Goal: Task Accomplishment & Management: Manage account settings

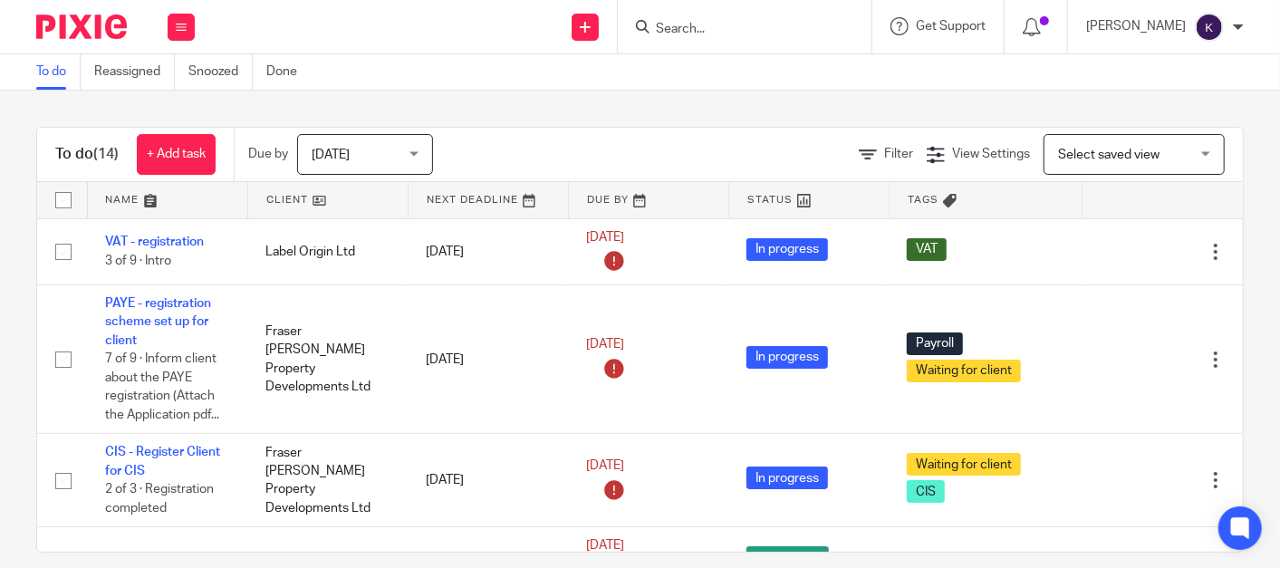
click at [819, 37] on form at bounding box center [750, 26] width 193 height 23
click at [811, 24] on input "Search" at bounding box center [735, 30] width 163 height 16
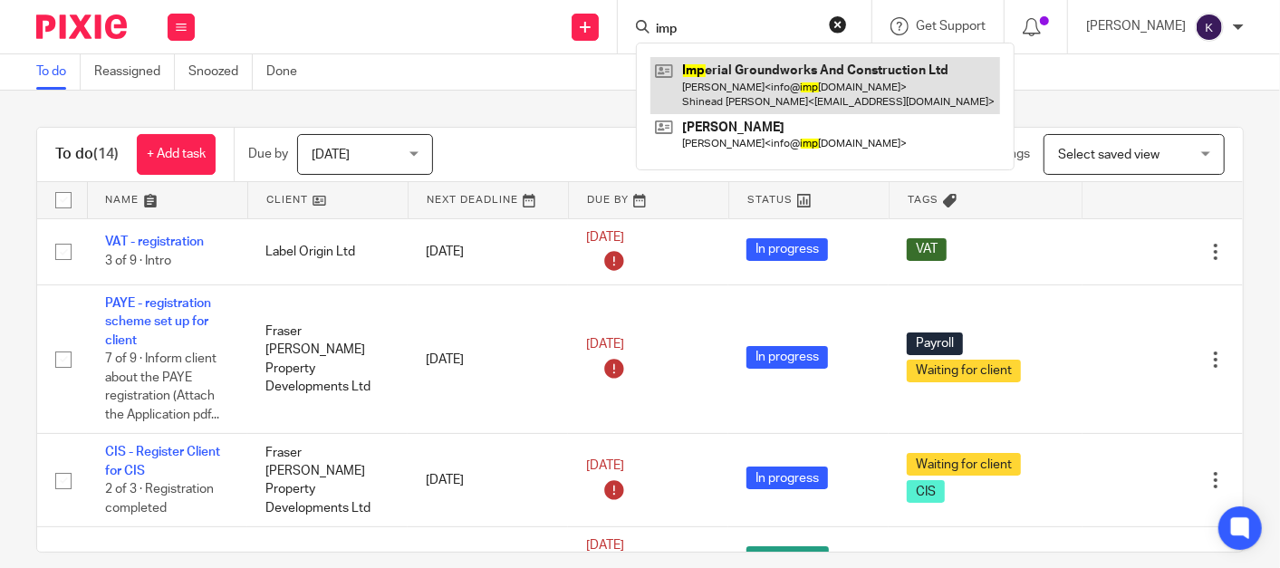
type input "imp"
click at [803, 73] on link at bounding box center [825, 85] width 350 height 56
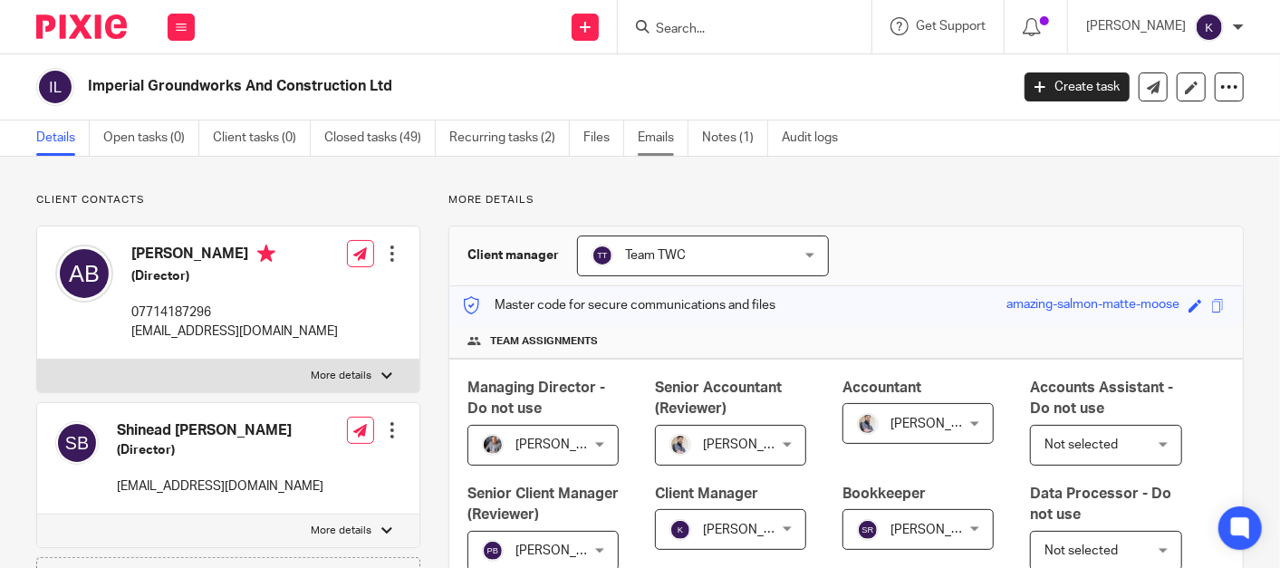
click at [647, 139] on link "Emails" at bounding box center [663, 137] width 51 height 35
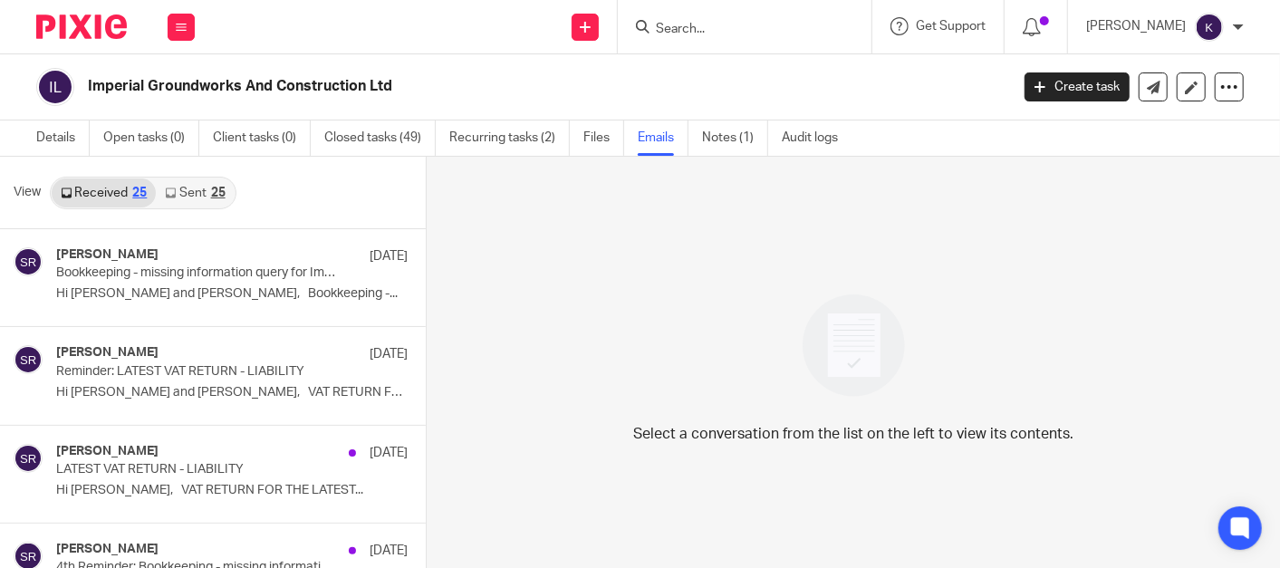
click at [210, 181] on link "Sent 25" at bounding box center [195, 192] width 78 height 29
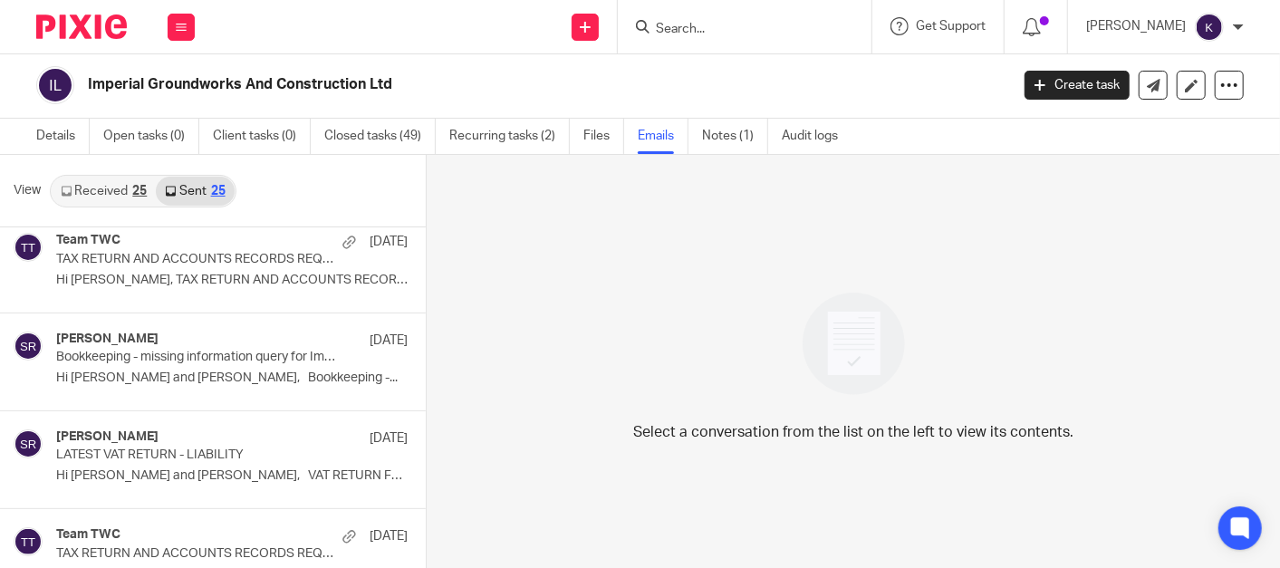
scroll to position [201, 0]
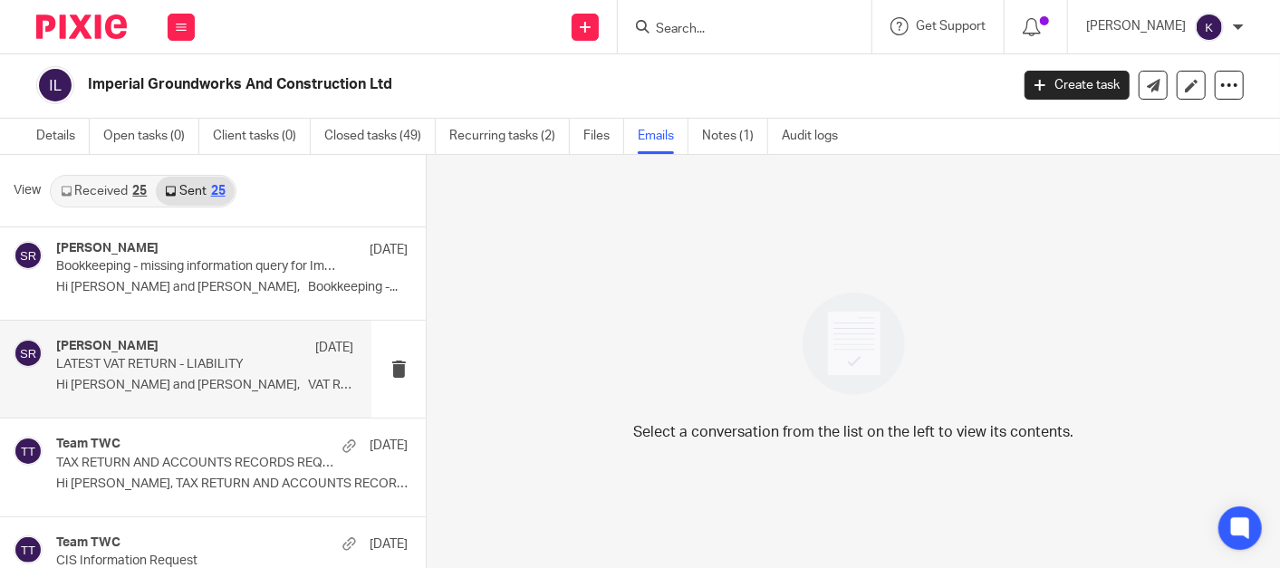
click at [154, 362] on p "LATEST VAT RETURN - LIABILITY" at bounding box center [174, 364] width 237 height 15
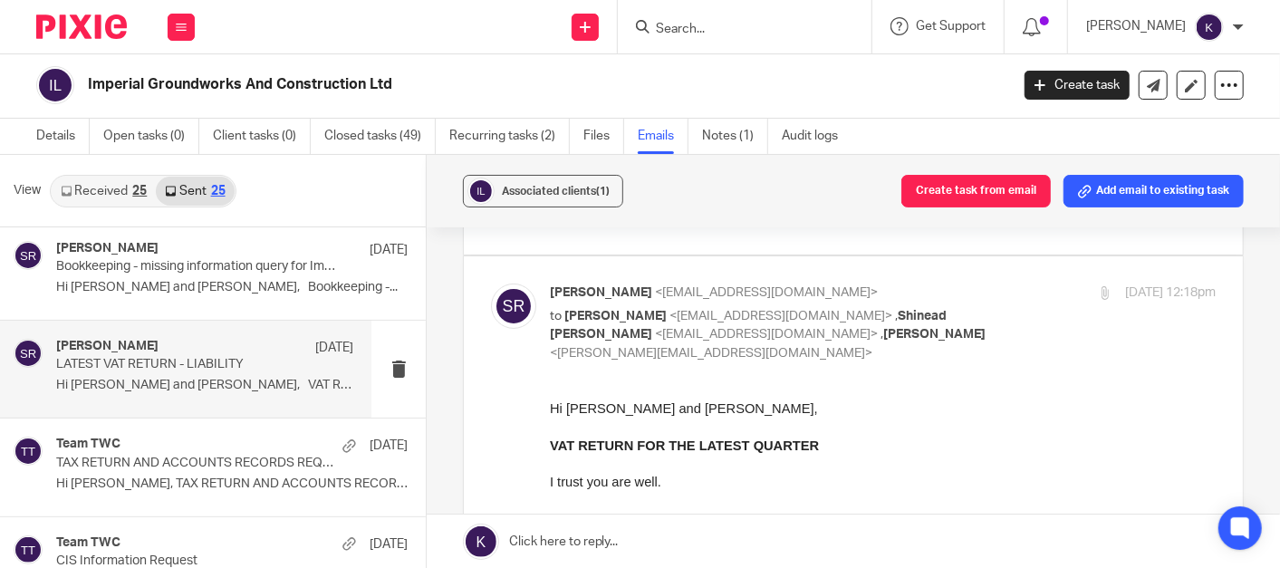
scroll to position [0, 0]
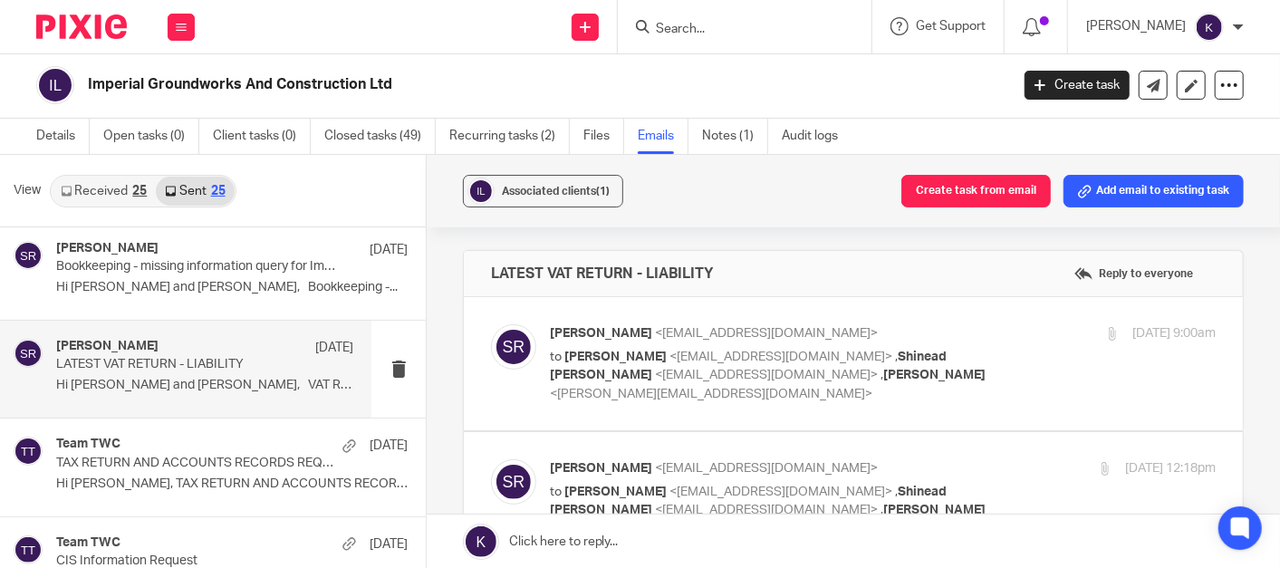
click at [999, 367] on div "Said Rahim <said@togetherwecount.co.uk> to Aaron <info@imperialgcltd.co.uk> , S…" at bounding box center [883, 363] width 666 height 79
checkbox input "true"
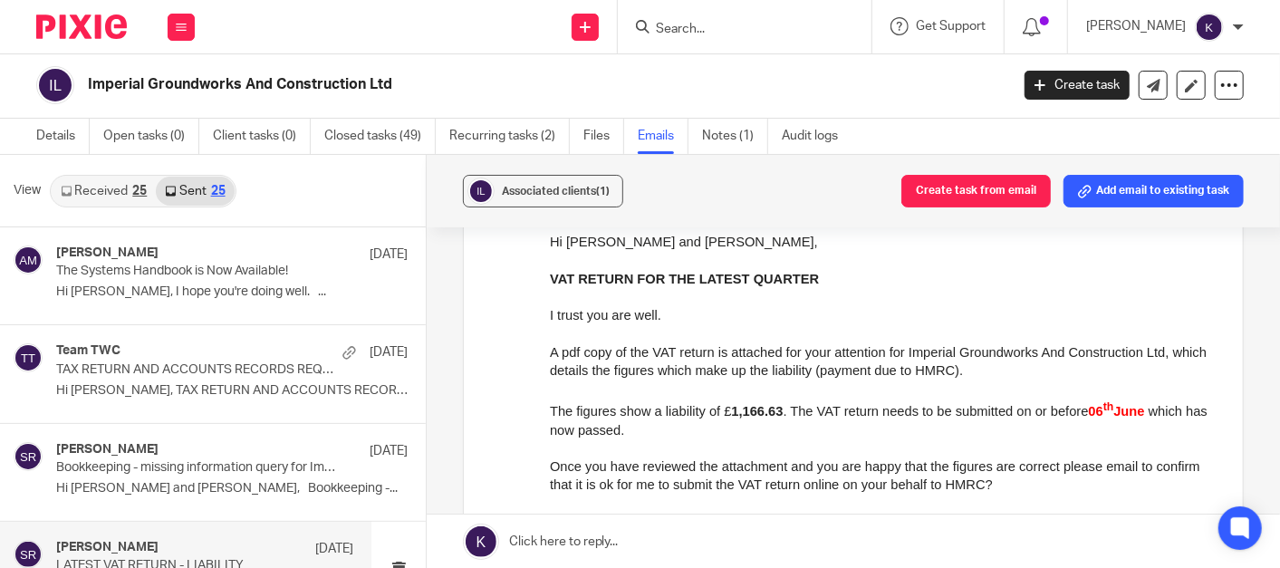
click at [116, 194] on link "Received 25" at bounding box center [104, 191] width 104 height 29
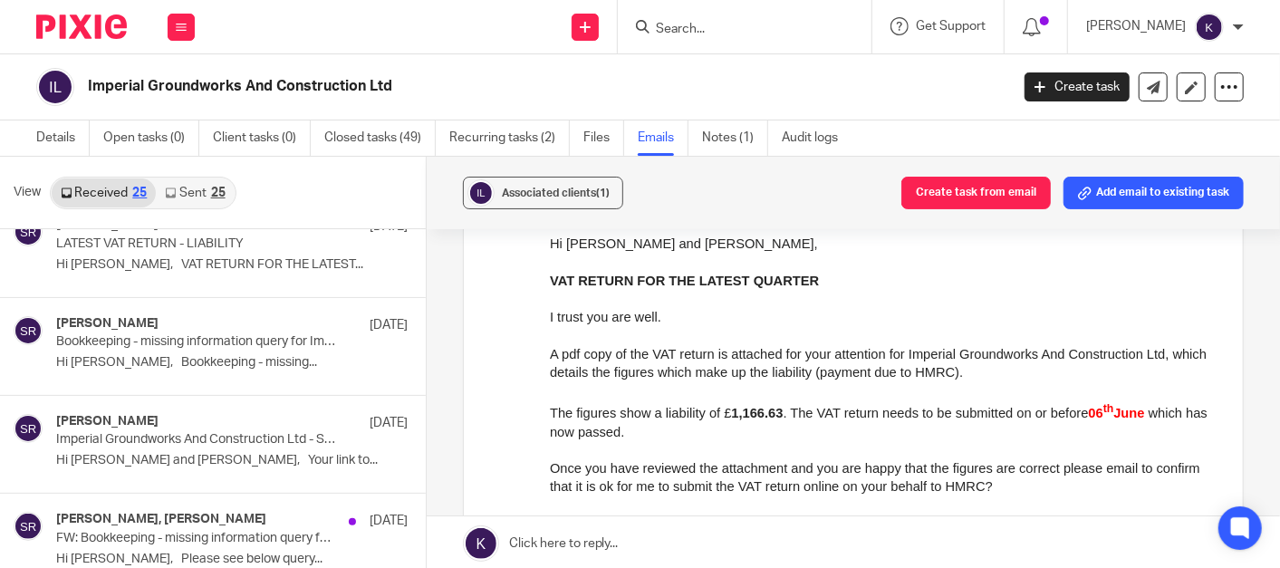
drag, startPoint x: 78, startPoint y: 15, endPoint x: 81, endPoint y: 25, distance: 10.3
click at [79, 15] on img at bounding box center [81, 26] width 91 height 24
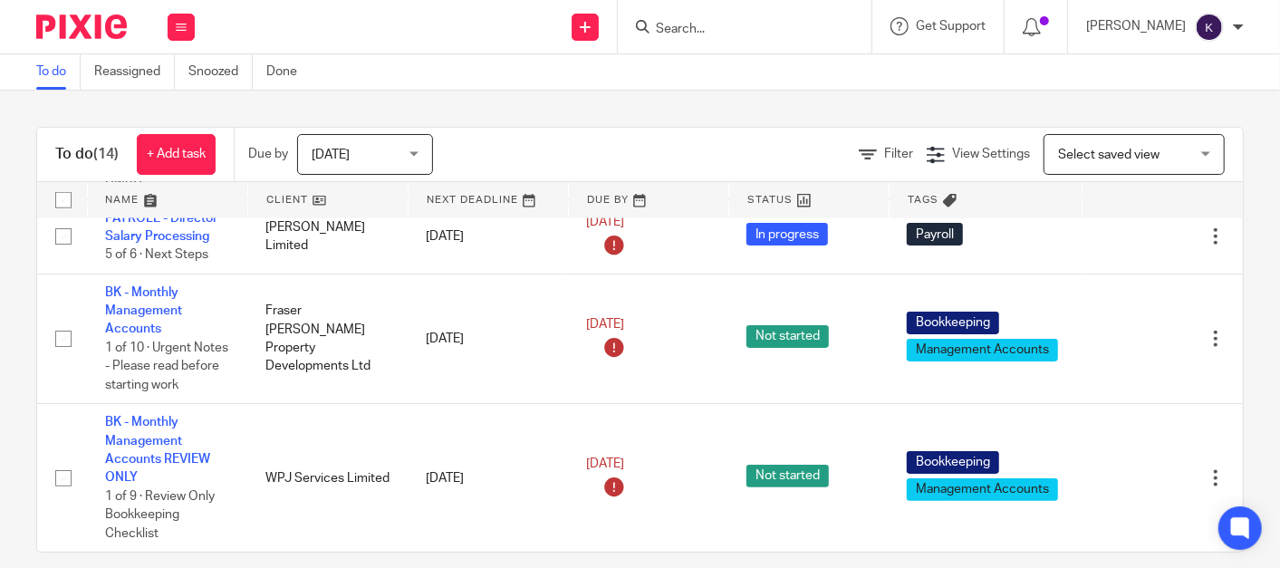
scroll to position [20, 0]
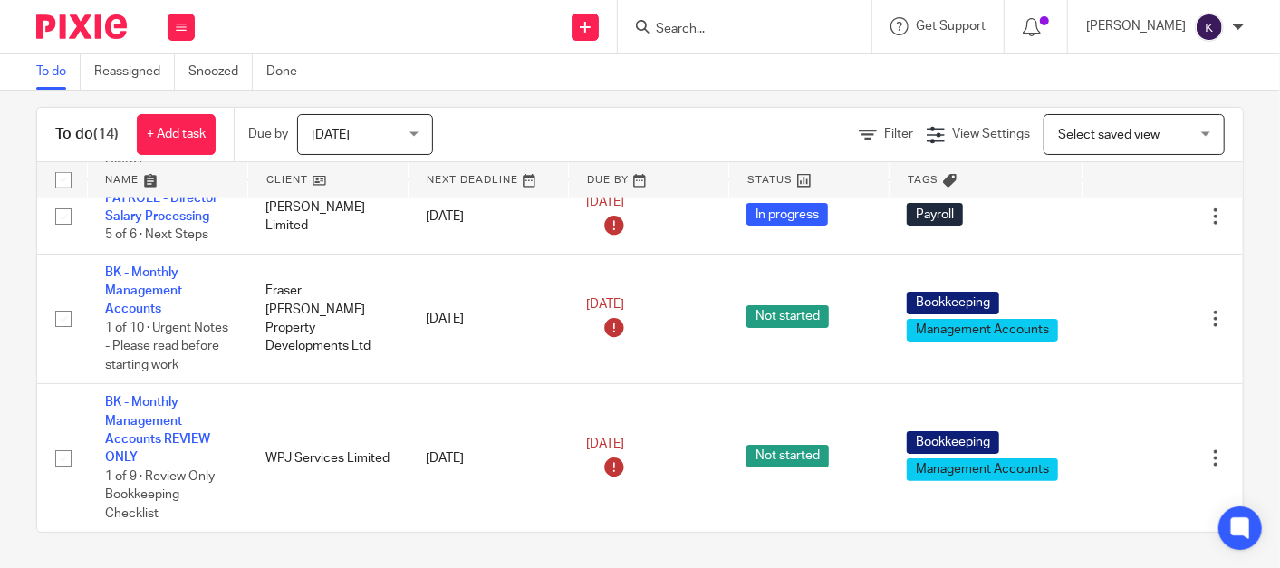
click at [791, 41] on div at bounding box center [745, 26] width 254 height 53
click at [789, 31] on input "Search" at bounding box center [735, 30] width 163 height 16
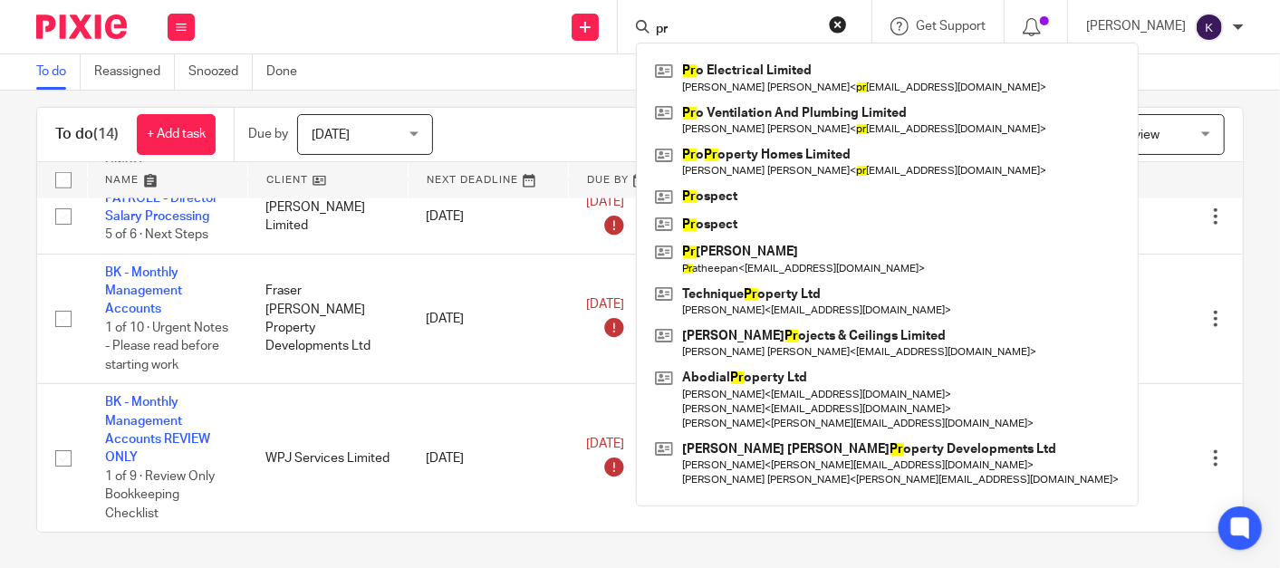
type input "p"
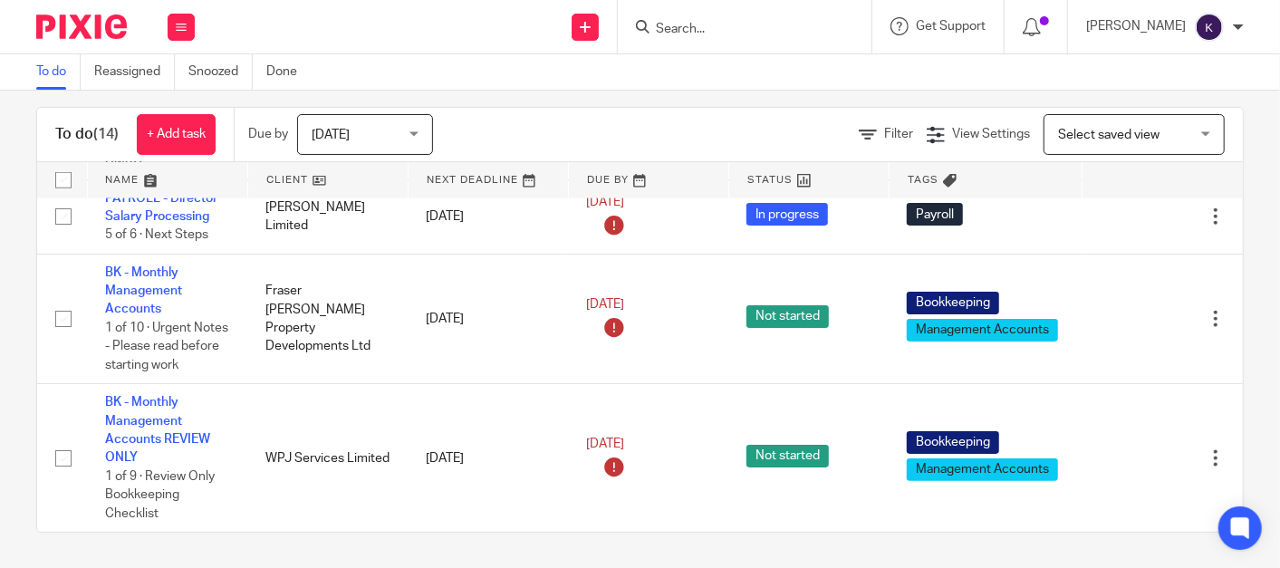
click at [812, 26] on input "Search" at bounding box center [735, 30] width 163 height 16
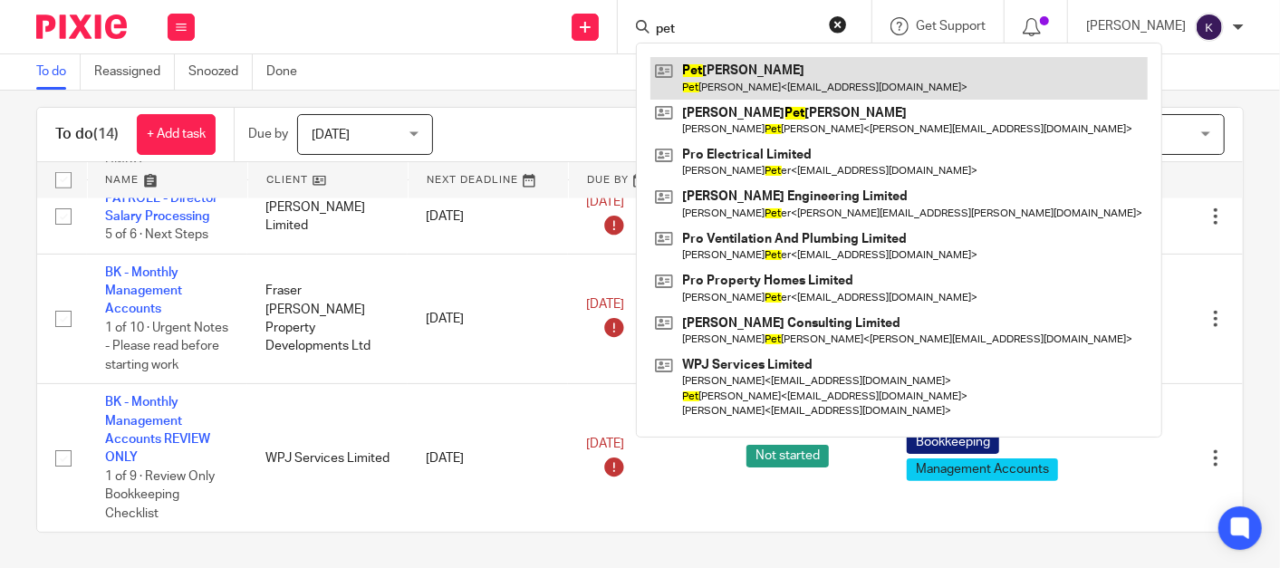
type input "pet"
click at [814, 88] on link at bounding box center [898, 78] width 497 height 42
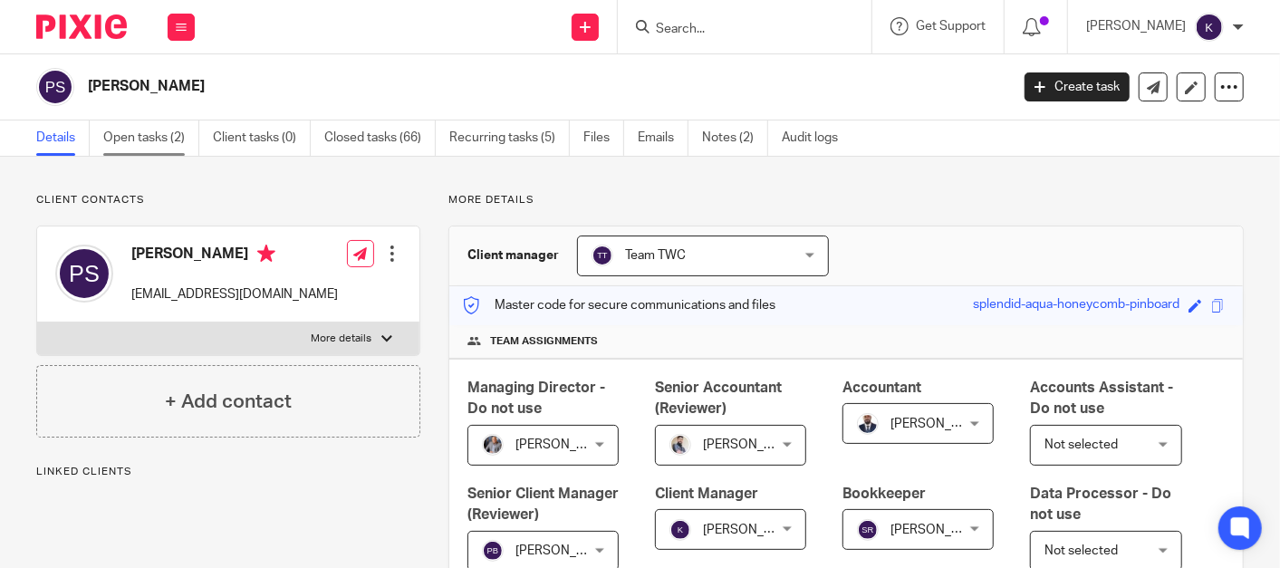
click at [174, 140] on link "Open tasks (2)" at bounding box center [151, 137] width 96 height 35
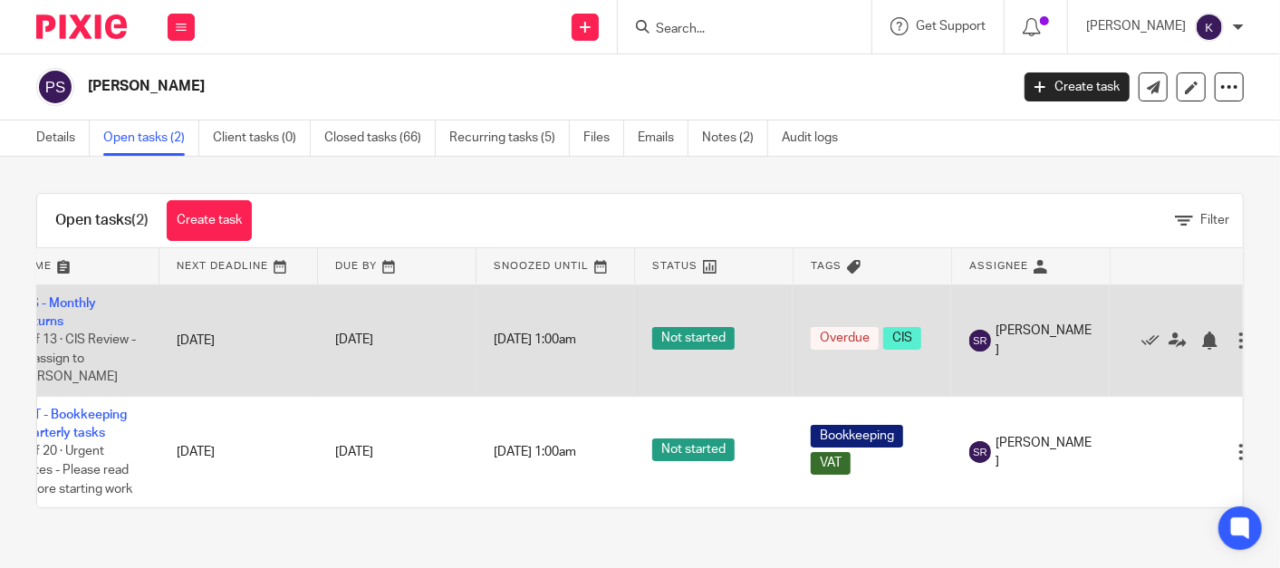
drag, startPoint x: 323, startPoint y: 354, endPoint x: 502, endPoint y: 342, distance: 178.9
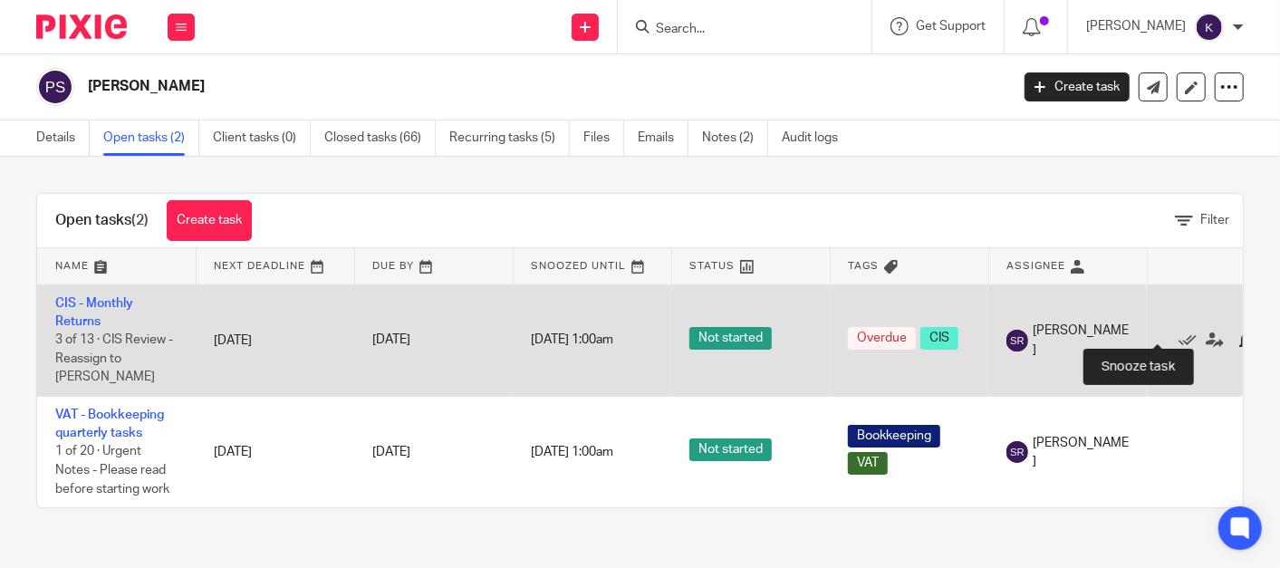
scroll to position [0, 92]
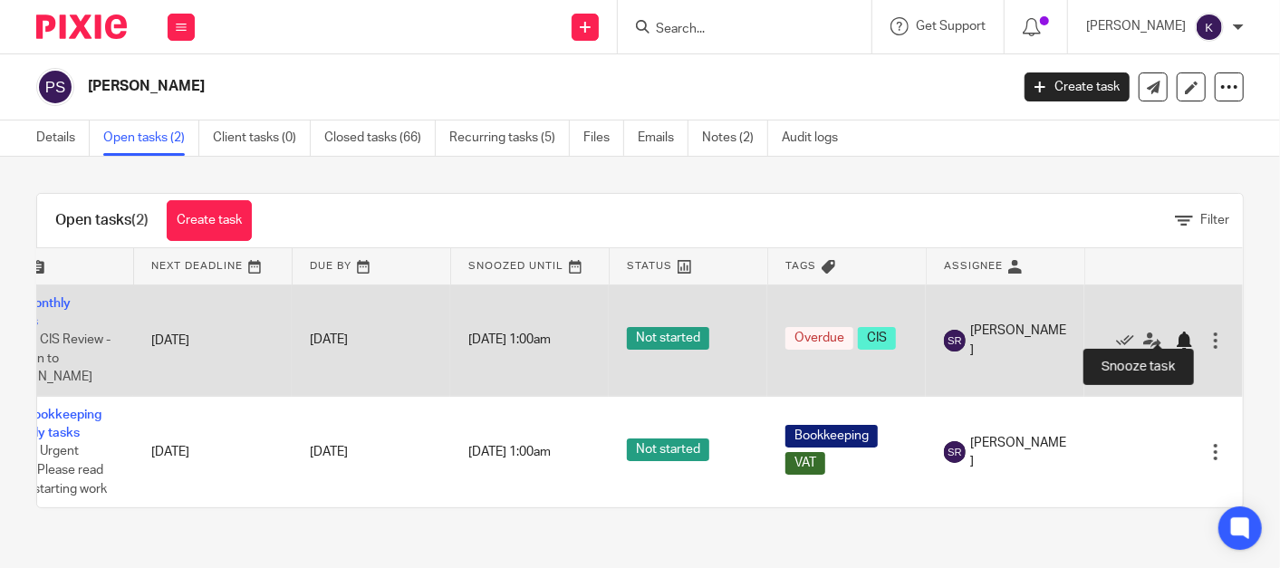
drag, startPoint x: 875, startPoint y: 315, endPoint x: 1159, endPoint y: 335, distance: 284.3
click at [1143, 333] on icon at bounding box center [1152, 341] width 18 height 18
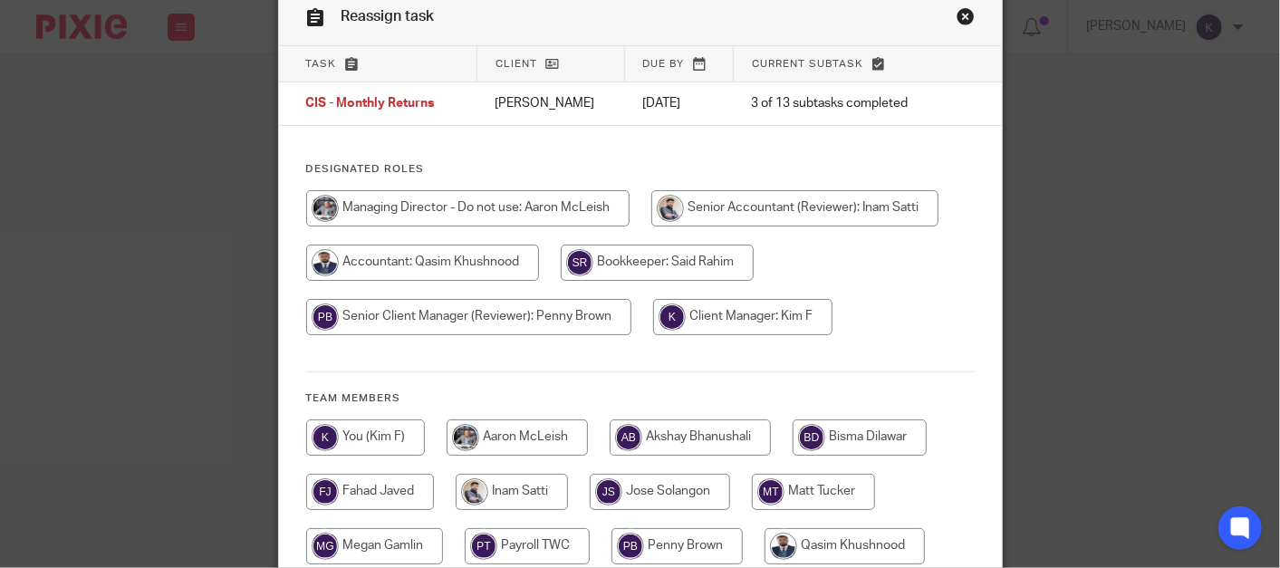
scroll to position [201, 0]
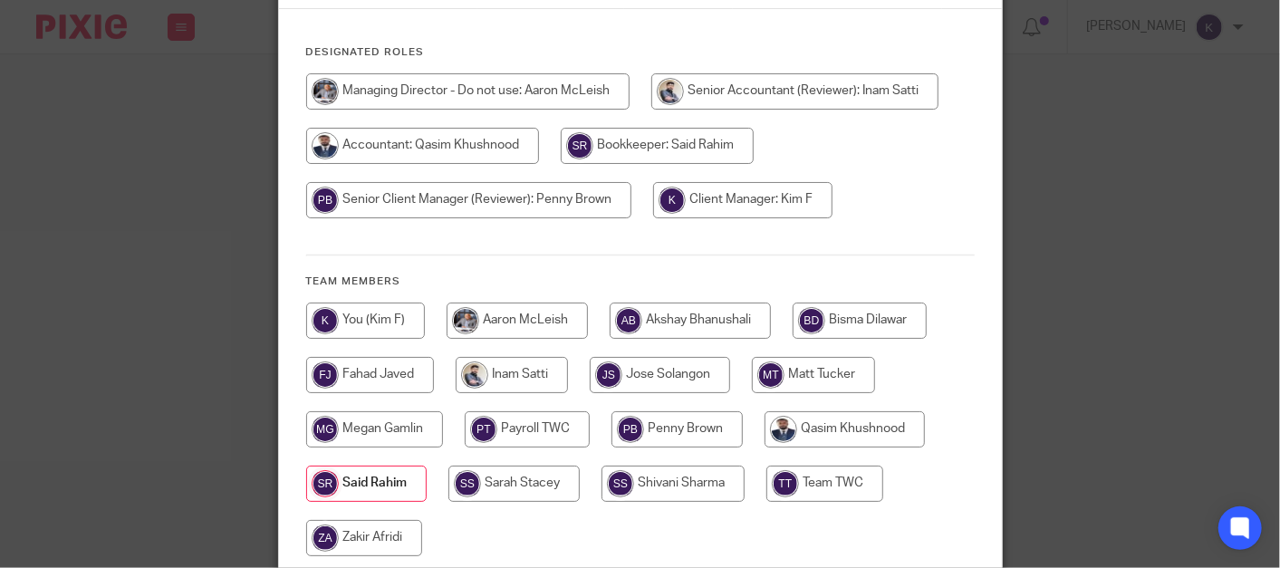
click at [734, 318] on input "radio" at bounding box center [690, 321] width 161 height 36
radio input "true"
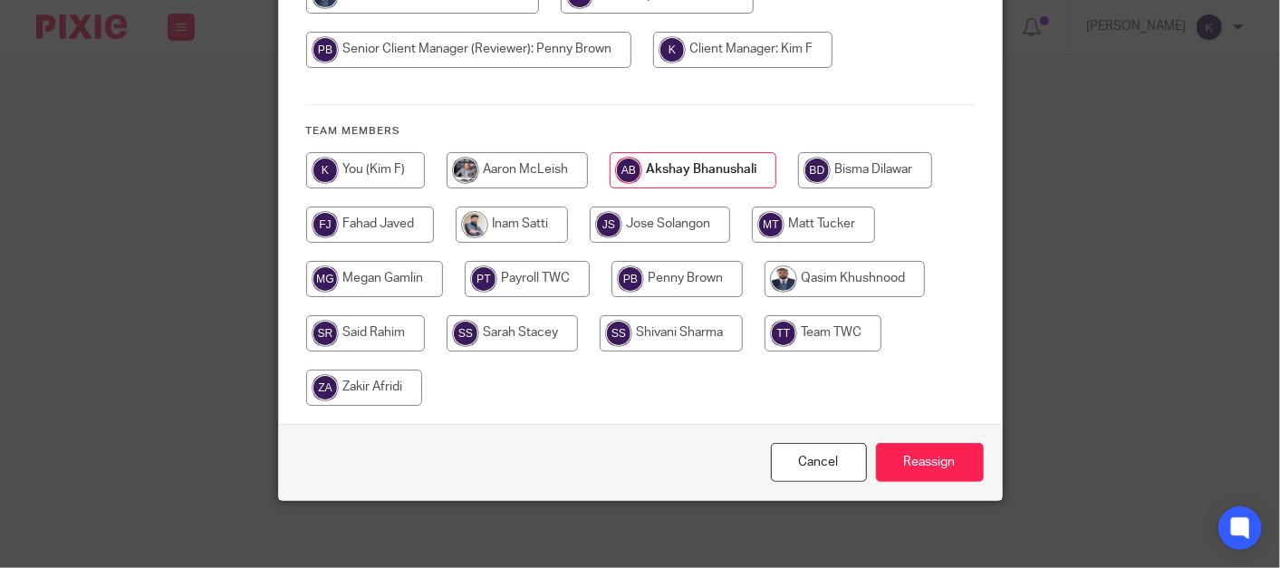
scroll to position [354, 0]
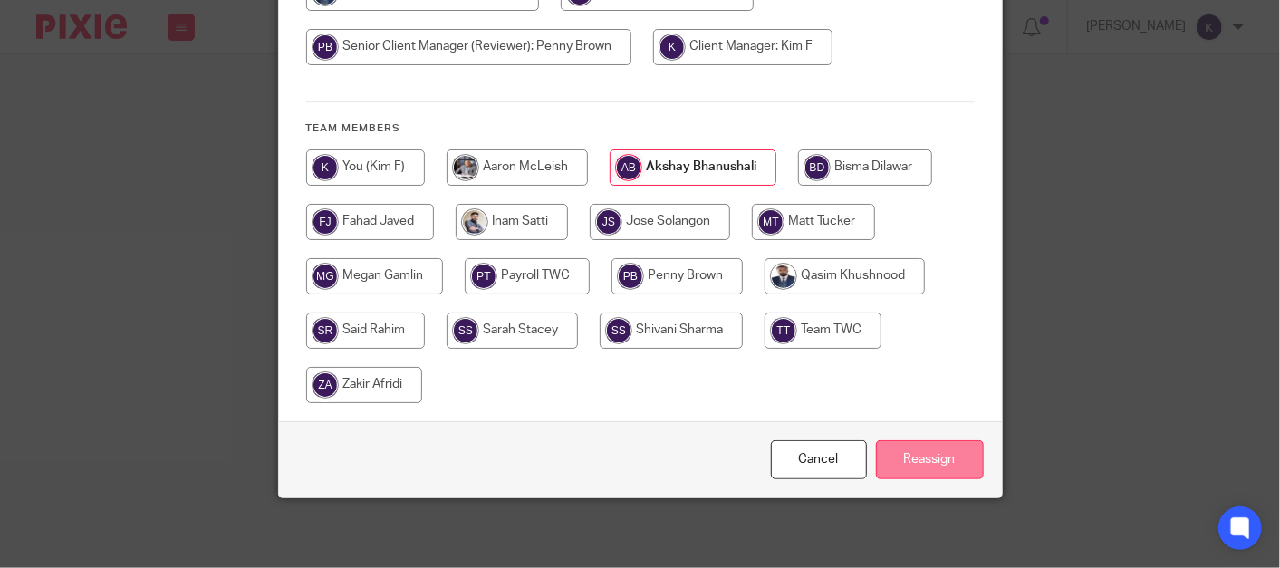
click at [937, 453] on input "Reassign" at bounding box center [930, 459] width 108 height 39
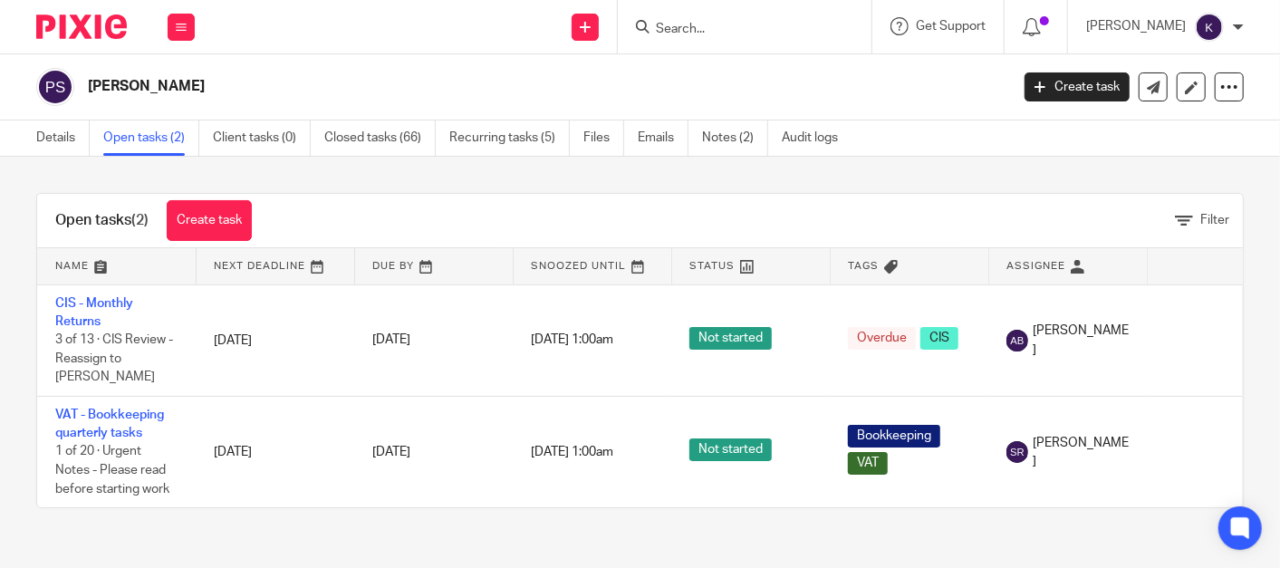
click at [797, 26] on input "Search" at bounding box center [735, 30] width 163 height 16
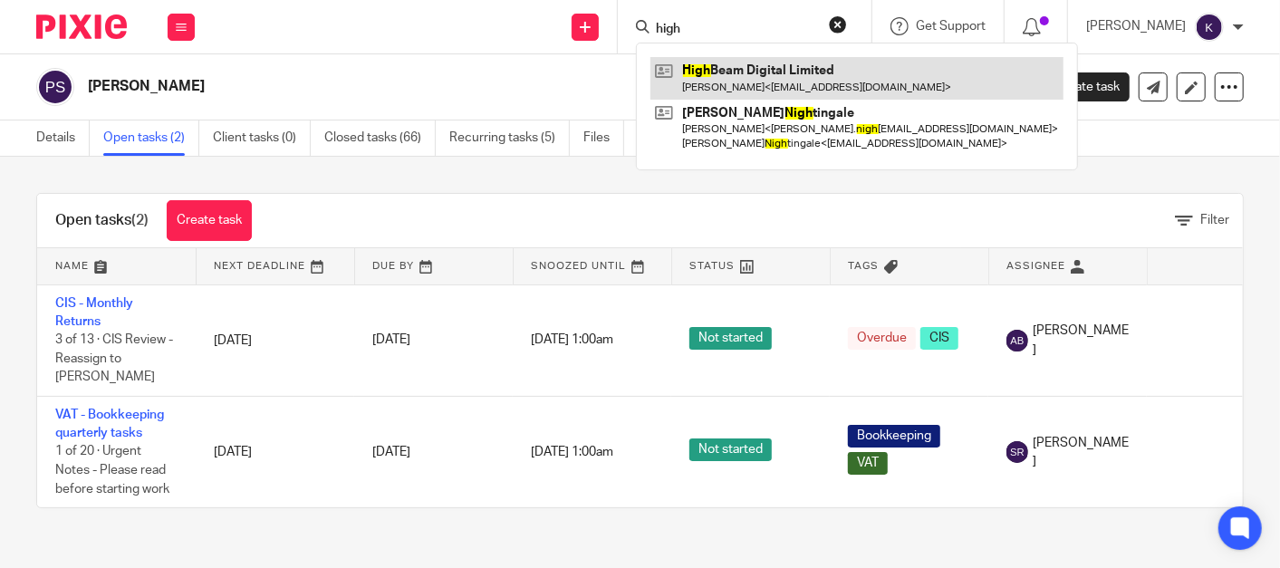
type input "high"
click at [825, 64] on link at bounding box center [856, 78] width 413 height 42
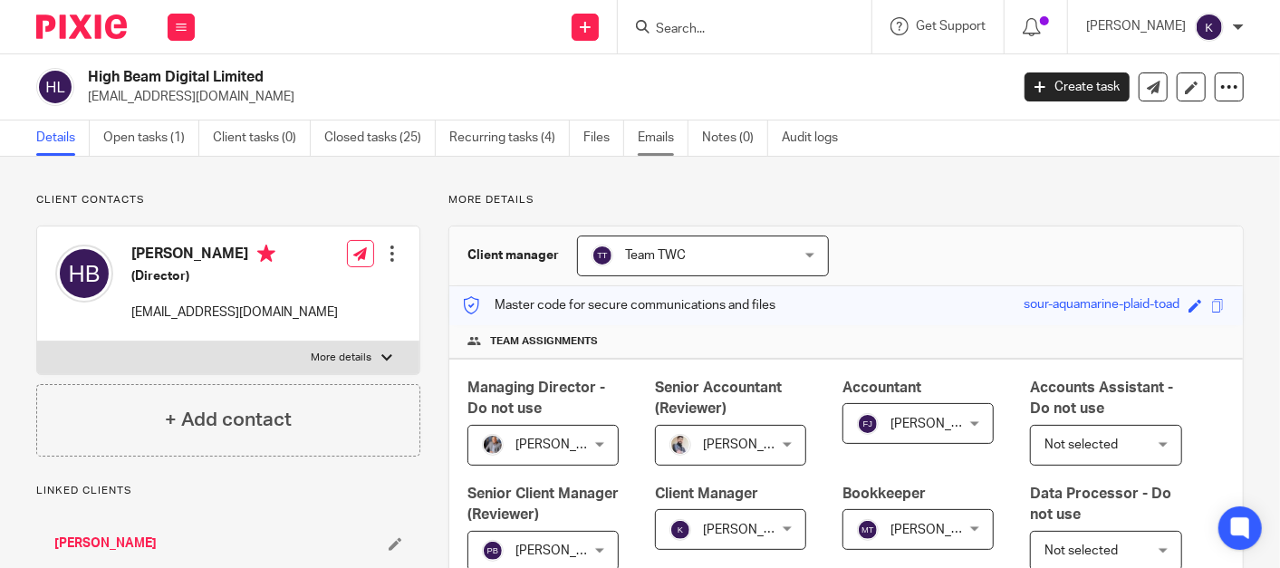
click at [649, 140] on link "Emails" at bounding box center [663, 137] width 51 height 35
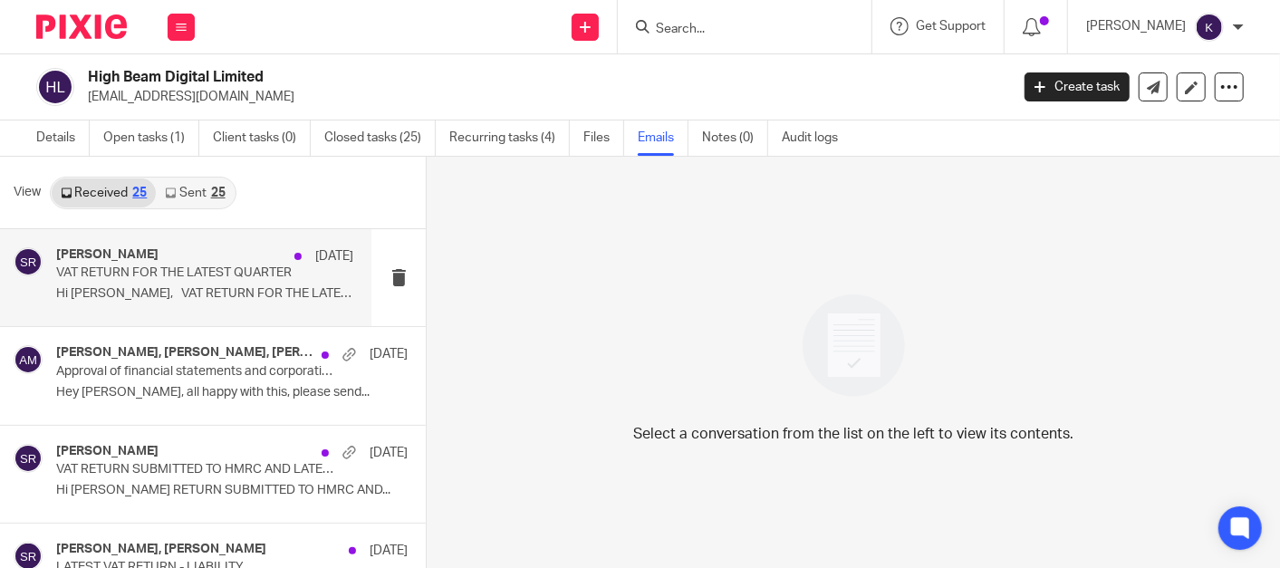
click at [152, 280] on p "VAT RETURN FOR THE LATEST QUARTER" at bounding box center [174, 272] width 237 height 15
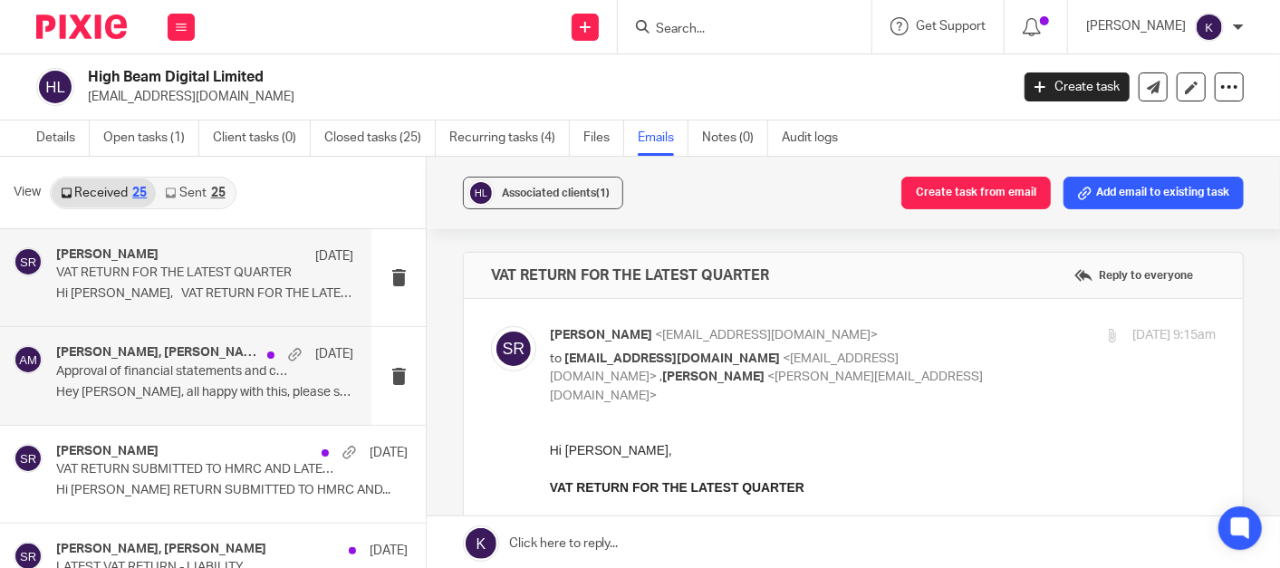
click at [206, 375] on p "Approval of financial statements and corporation tax return" at bounding box center [174, 371] width 237 height 15
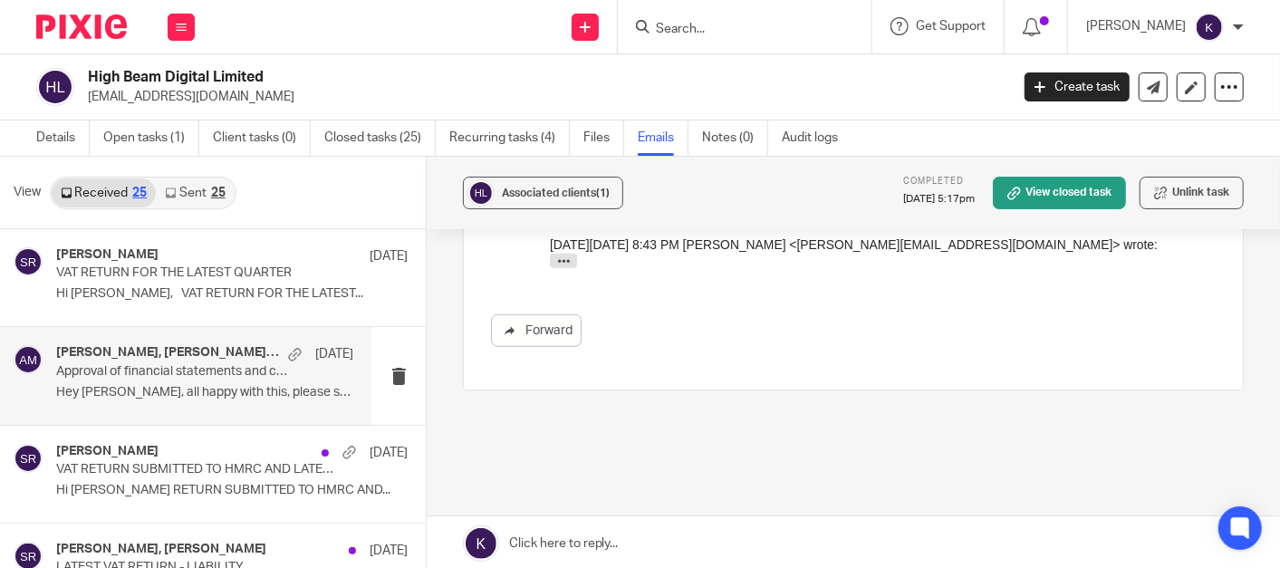
scroll to position [503, 0]
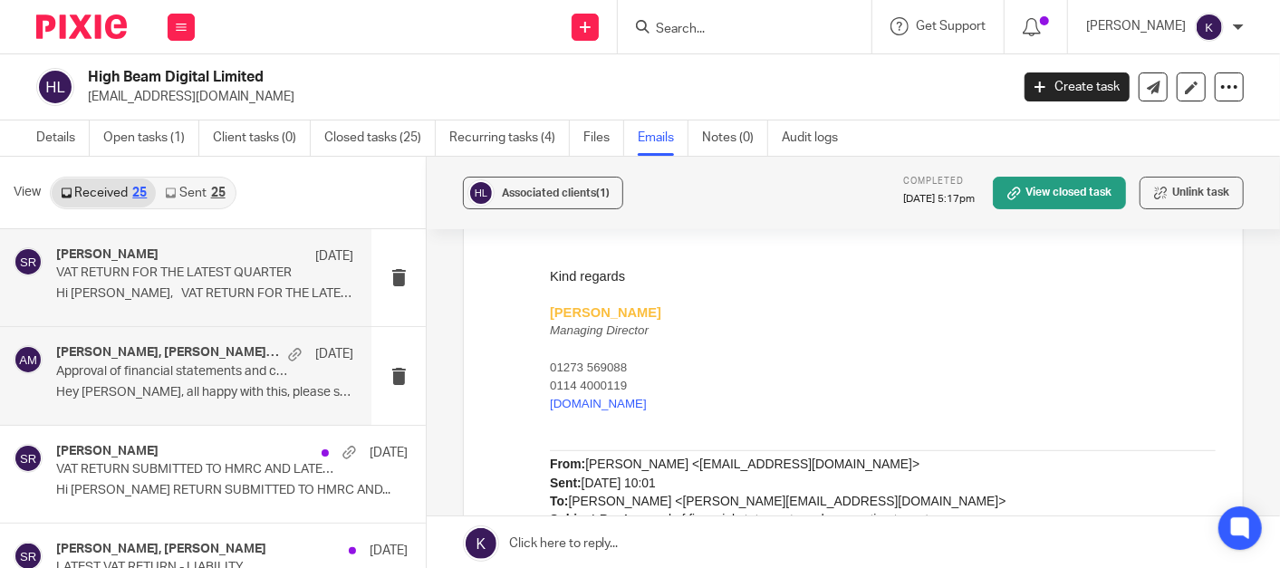
click at [190, 274] on p "VAT RETURN FOR THE LATEST QUARTER" at bounding box center [174, 272] width 237 height 15
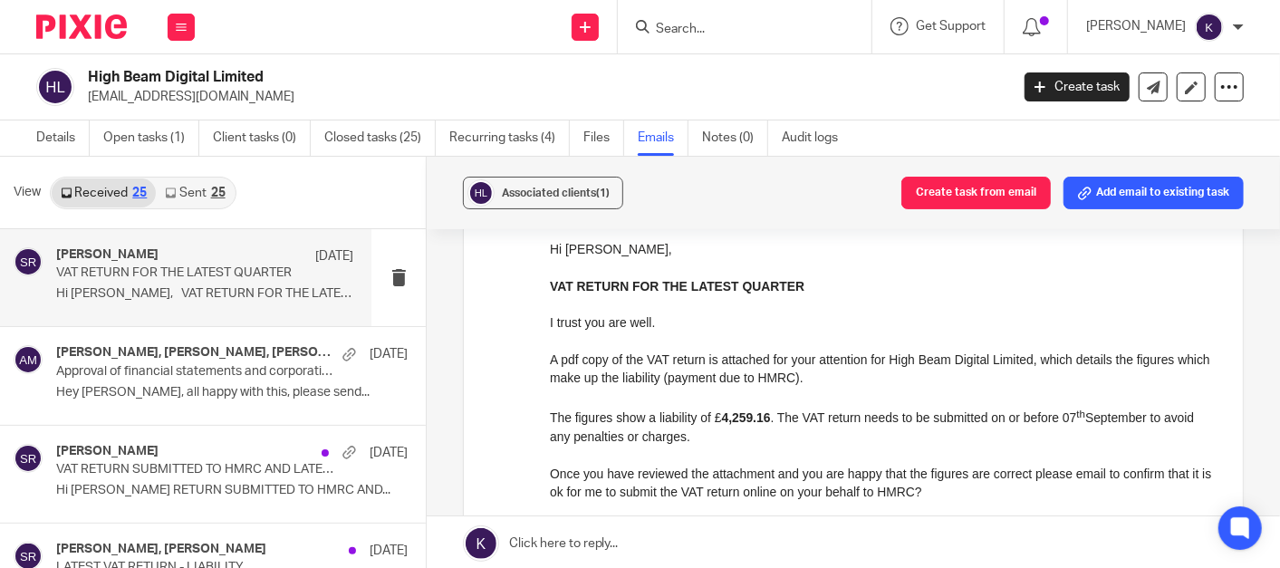
scroll to position [0, 0]
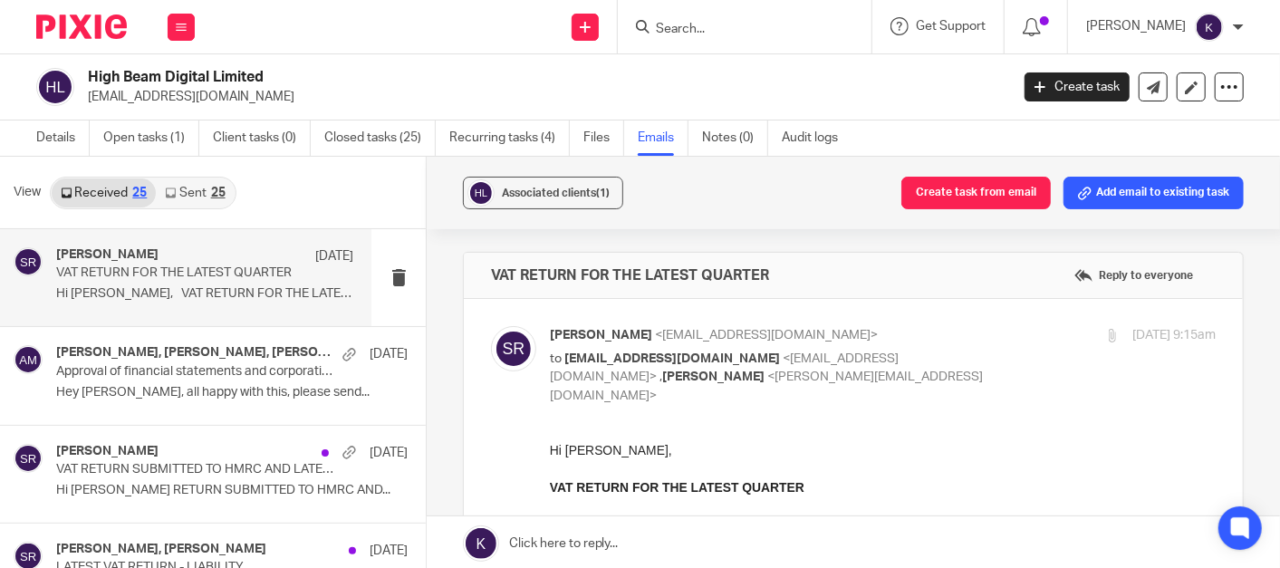
click at [784, 33] on input "Search" at bounding box center [735, 30] width 163 height 16
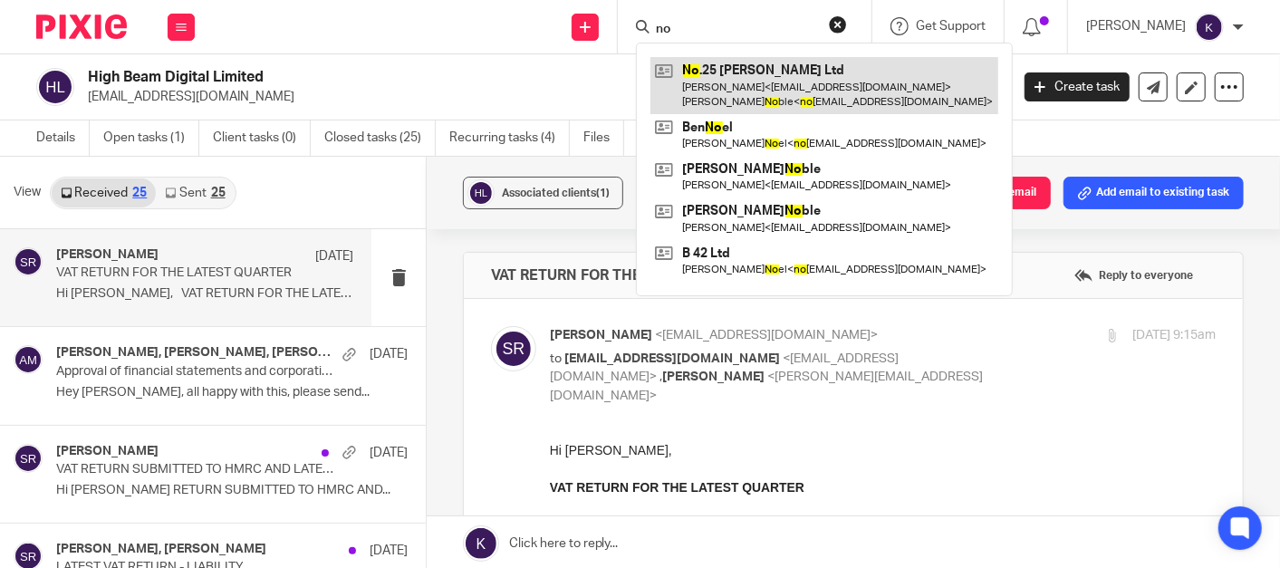
type input "no"
click at [804, 94] on link at bounding box center [824, 85] width 348 height 56
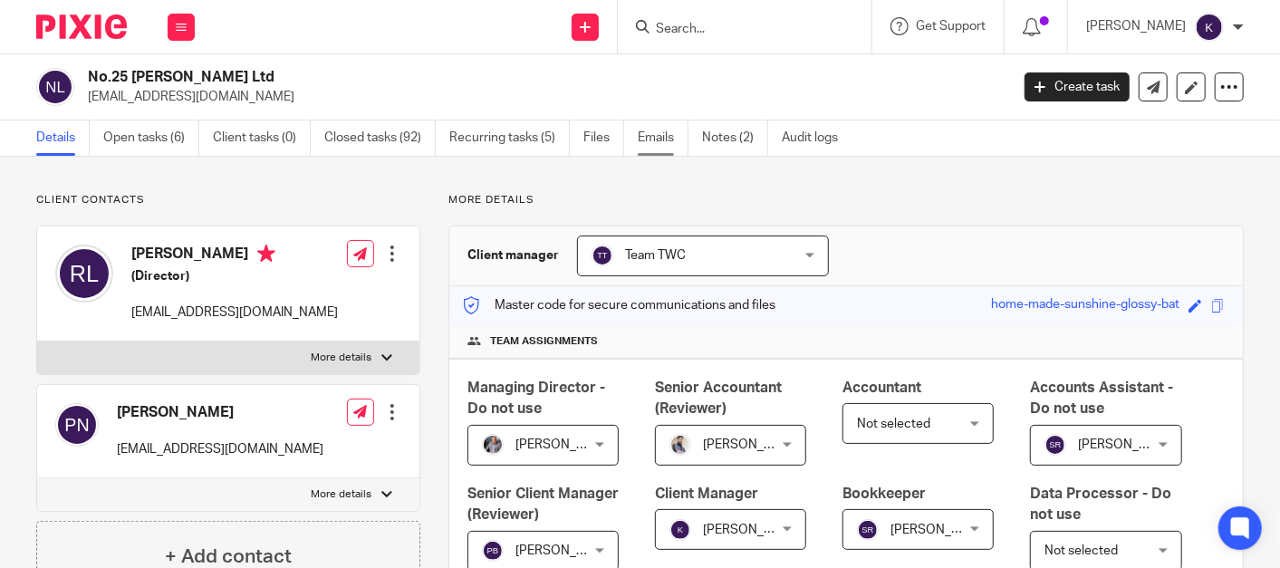
click at [650, 137] on link "Emails" at bounding box center [663, 137] width 51 height 35
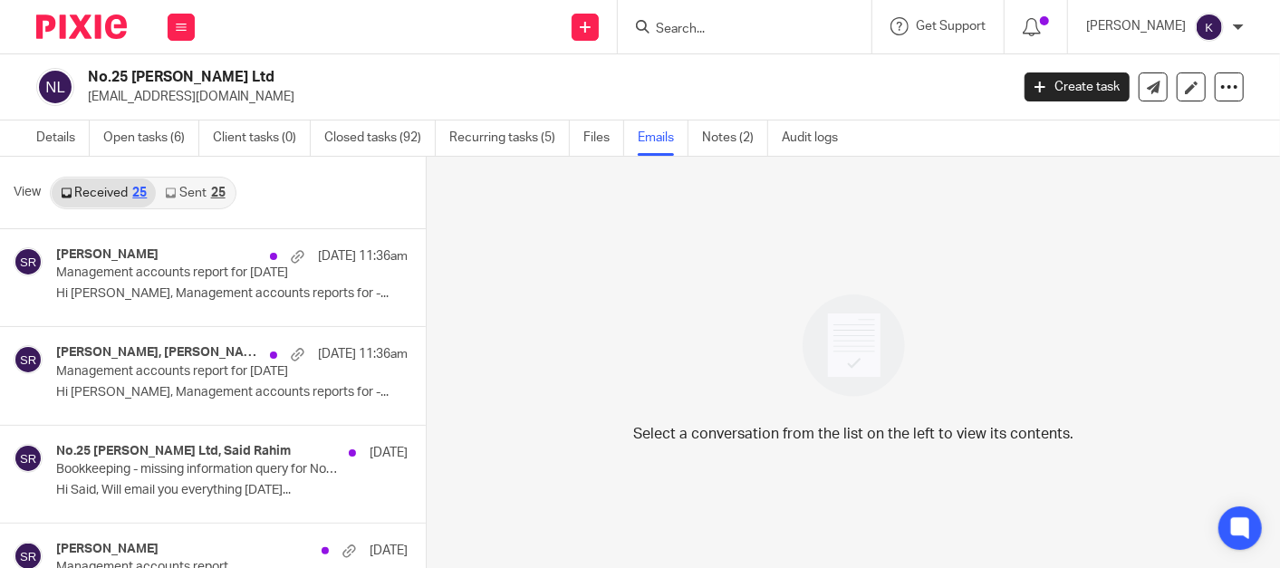
click at [189, 197] on link "Sent 25" at bounding box center [195, 192] width 78 height 29
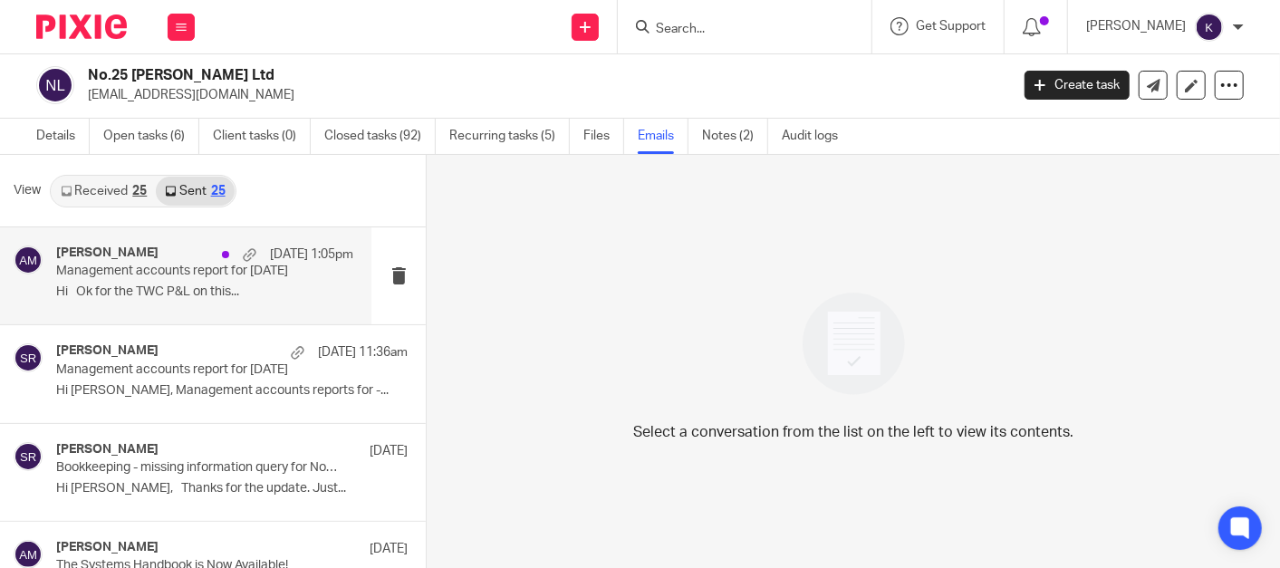
click at [165, 281] on div "Aaron Mcleish 15 Aug 1:05pm Management accounts report for Jul 2025 Hi Ok for t…" at bounding box center [204, 276] width 297 height 61
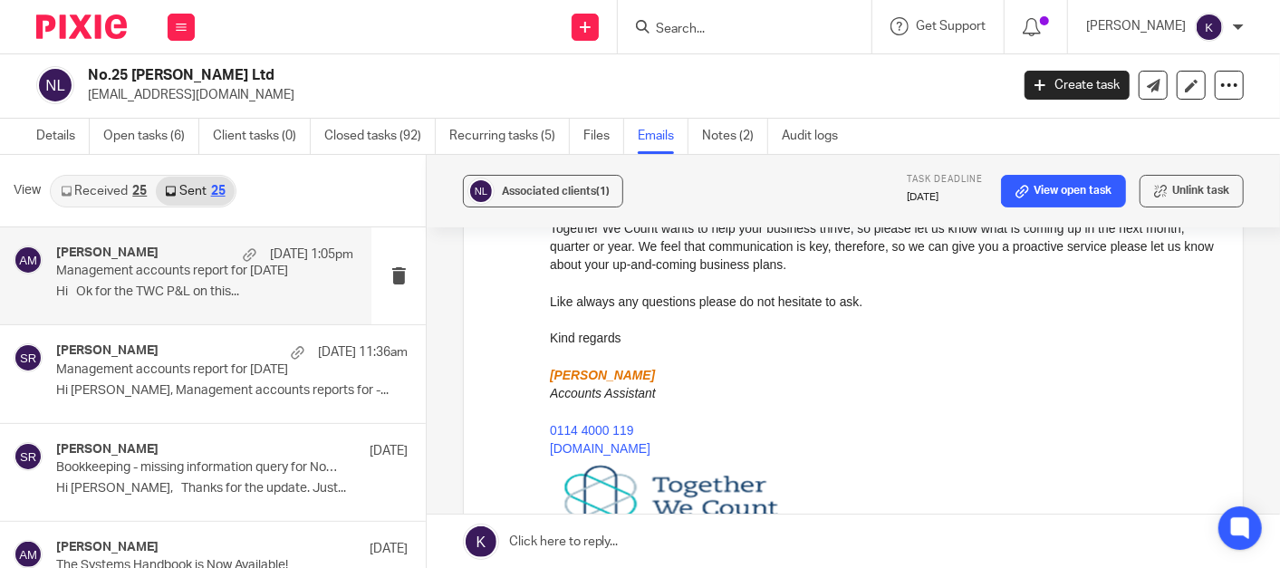
scroll to position [1409, 0]
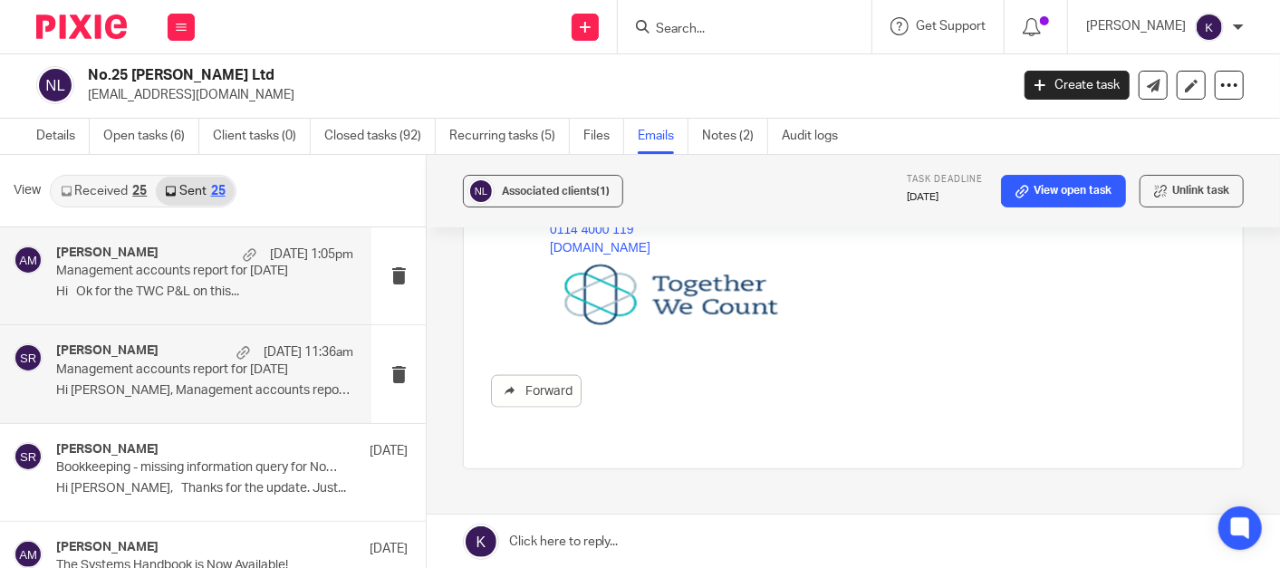
click at [167, 363] on p "Management accounts report for Jul 2025" at bounding box center [174, 369] width 237 height 15
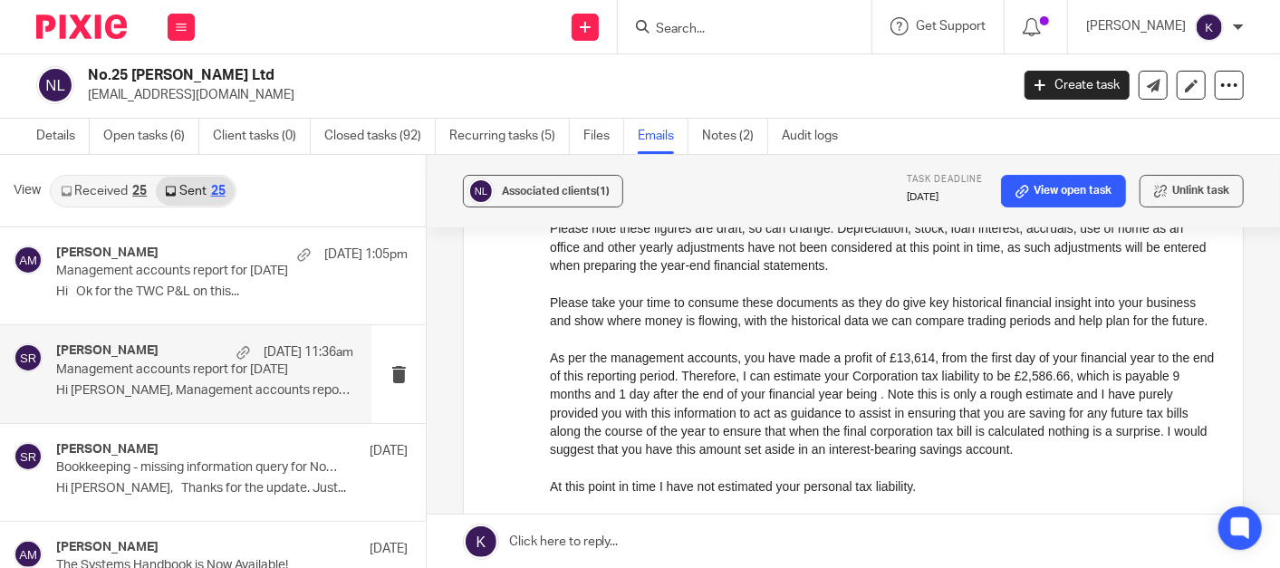
scroll to position [302, 0]
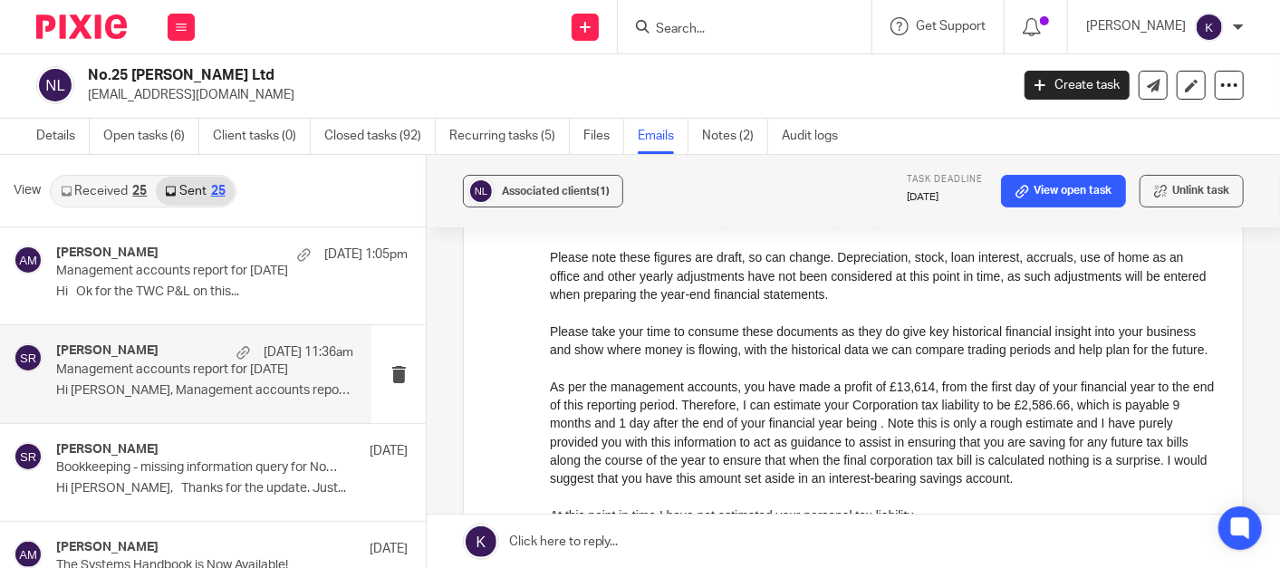
click at [93, 177] on link "Received 25" at bounding box center [104, 191] width 104 height 29
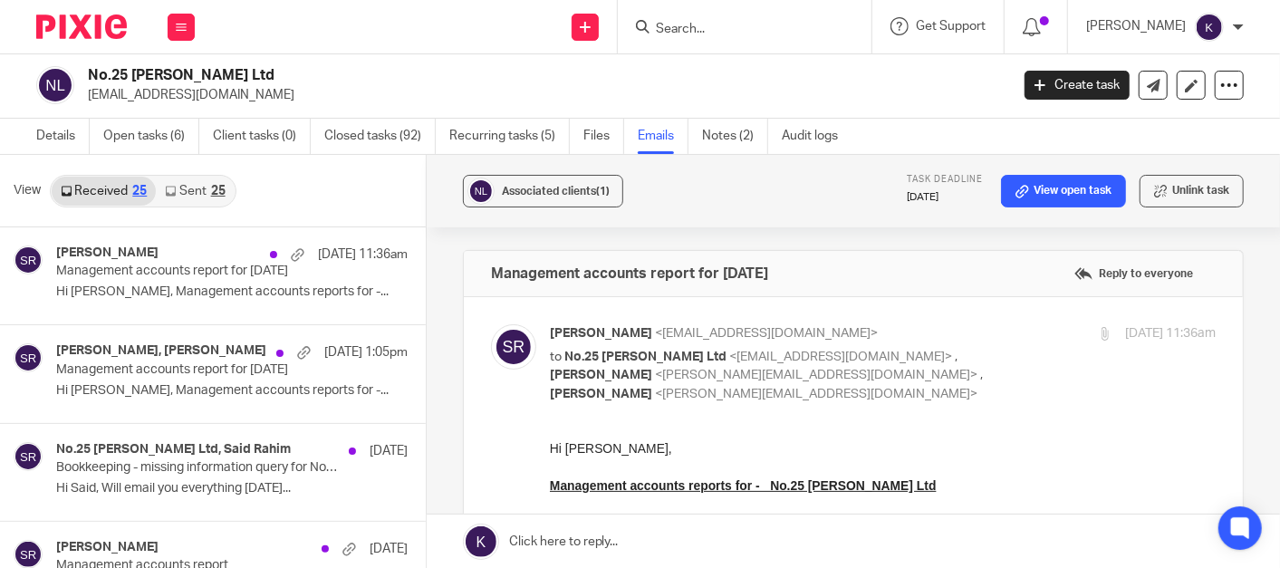
scroll to position [0, 0]
click at [199, 193] on link "Sent 25" at bounding box center [195, 191] width 78 height 29
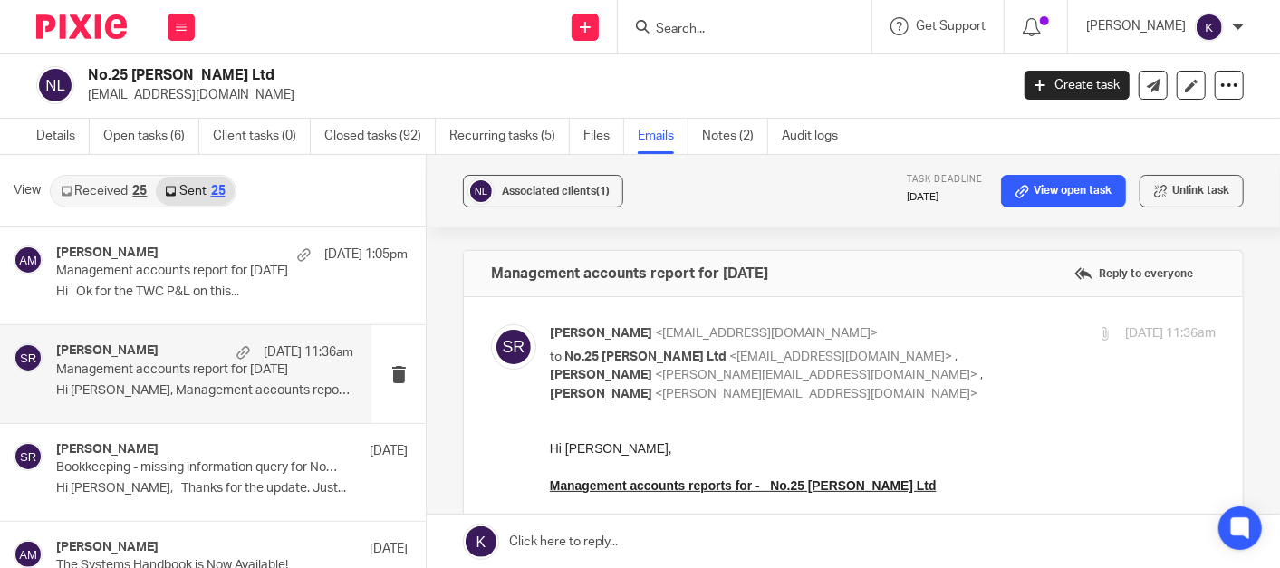
click at [125, 197] on link "Received 25" at bounding box center [104, 191] width 104 height 29
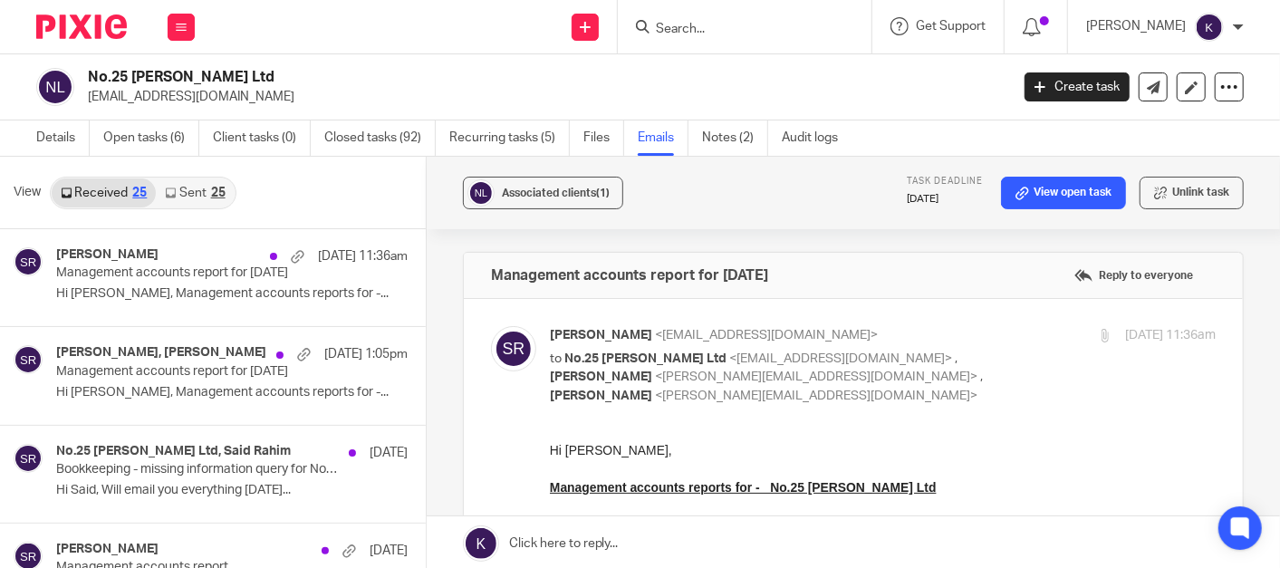
click at [783, 18] on form at bounding box center [750, 26] width 193 height 23
click at [758, 34] on input "Search" at bounding box center [735, 30] width 163 height 16
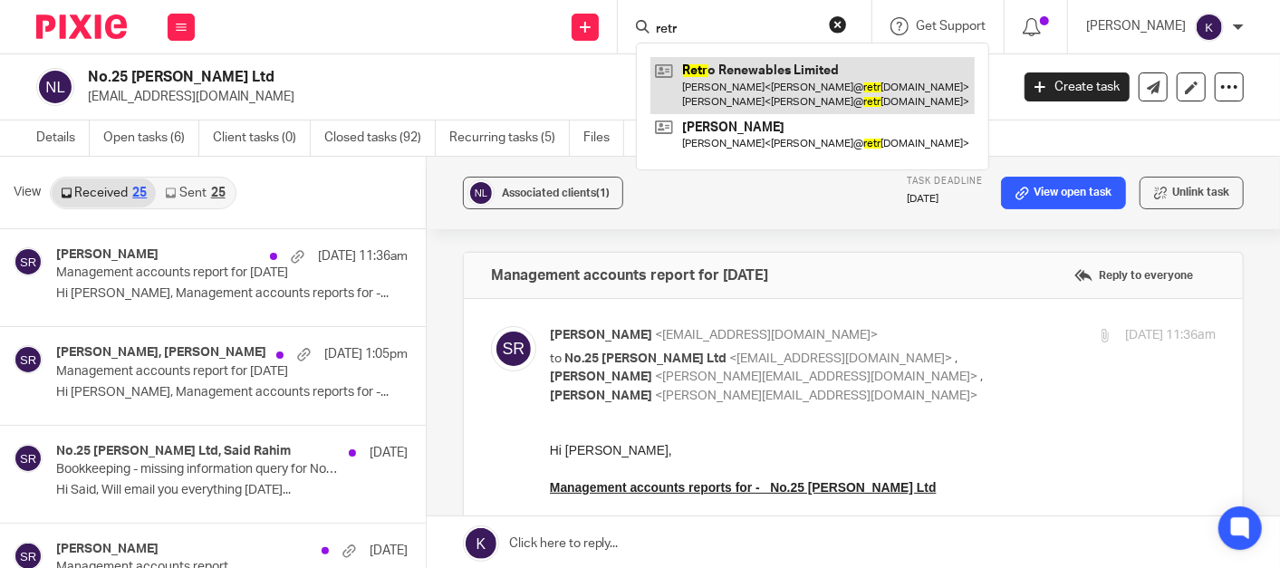
type input "retr"
click at [821, 100] on link at bounding box center [812, 85] width 324 height 56
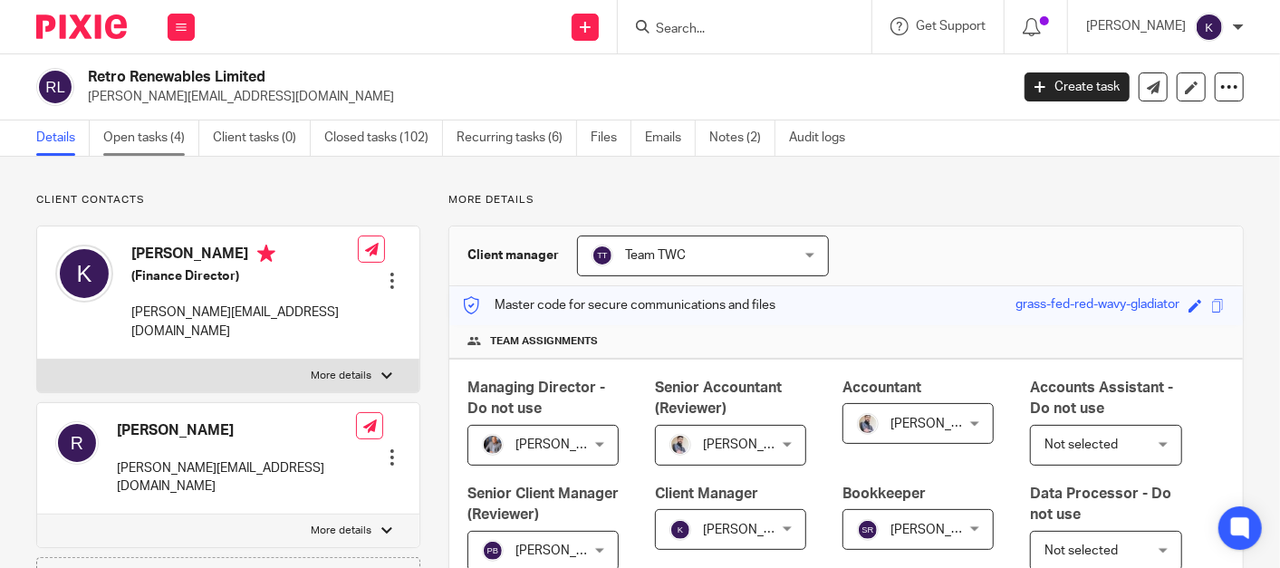
click at [185, 149] on link "Open tasks (4)" at bounding box center [151, 137] width 96 height 35
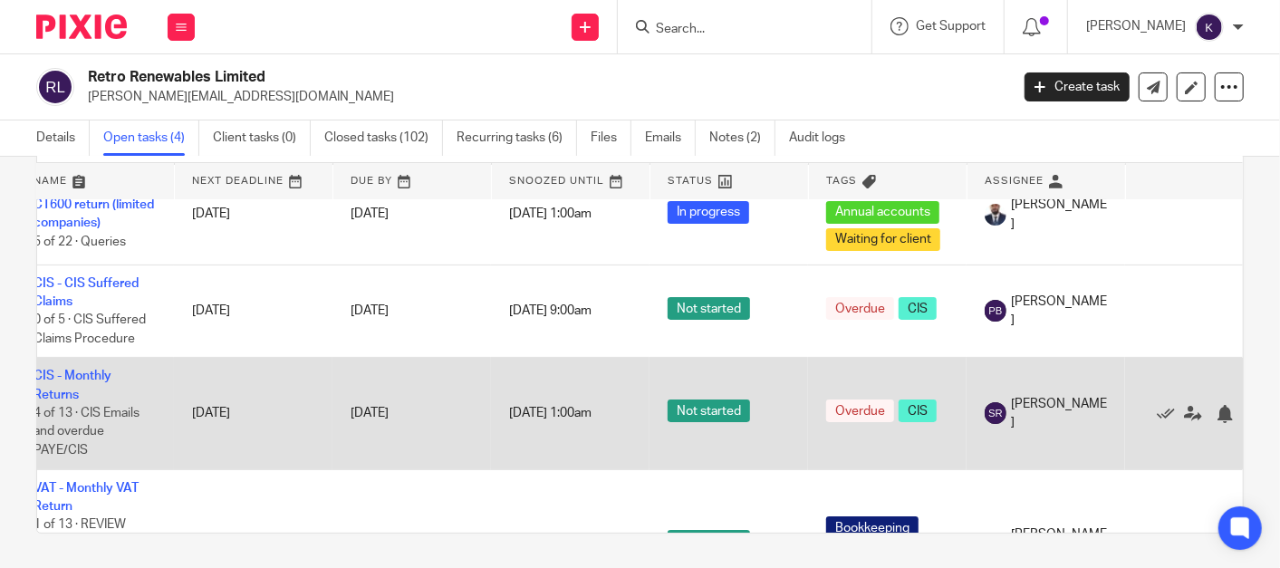
scroll to position [35, 108]
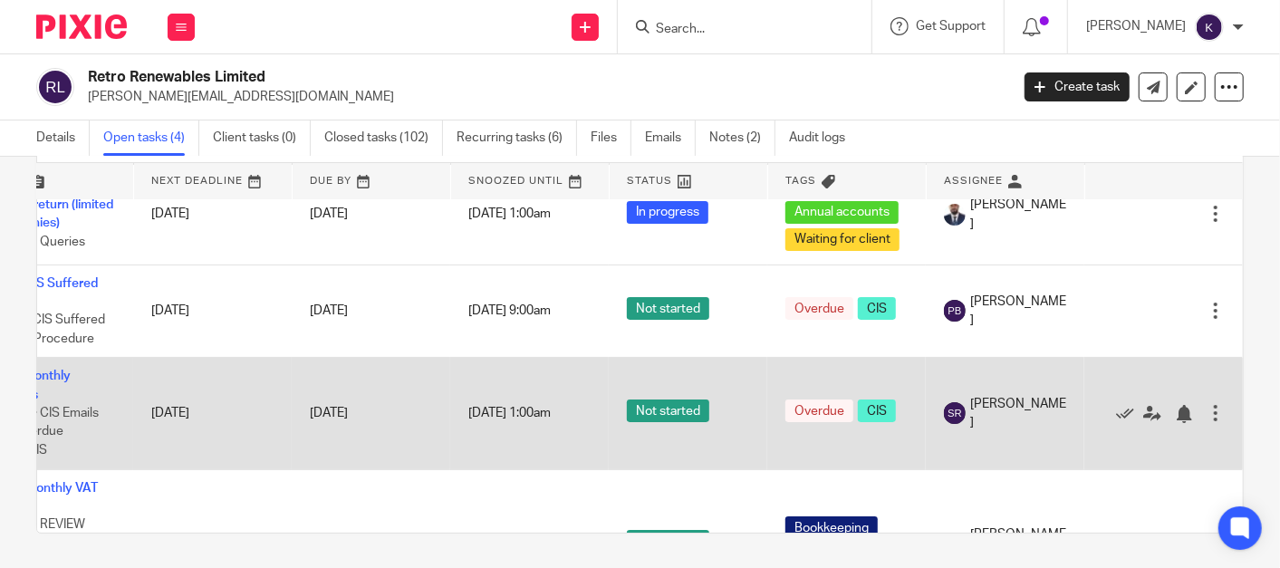
drag, startPoint x: 375, startPoint y: 406, endPoint x: 712, endPoint y: 405, distance: 337.0
click at [1143, 406] on icon at bounding box center [1152, 414] width 18 height 18
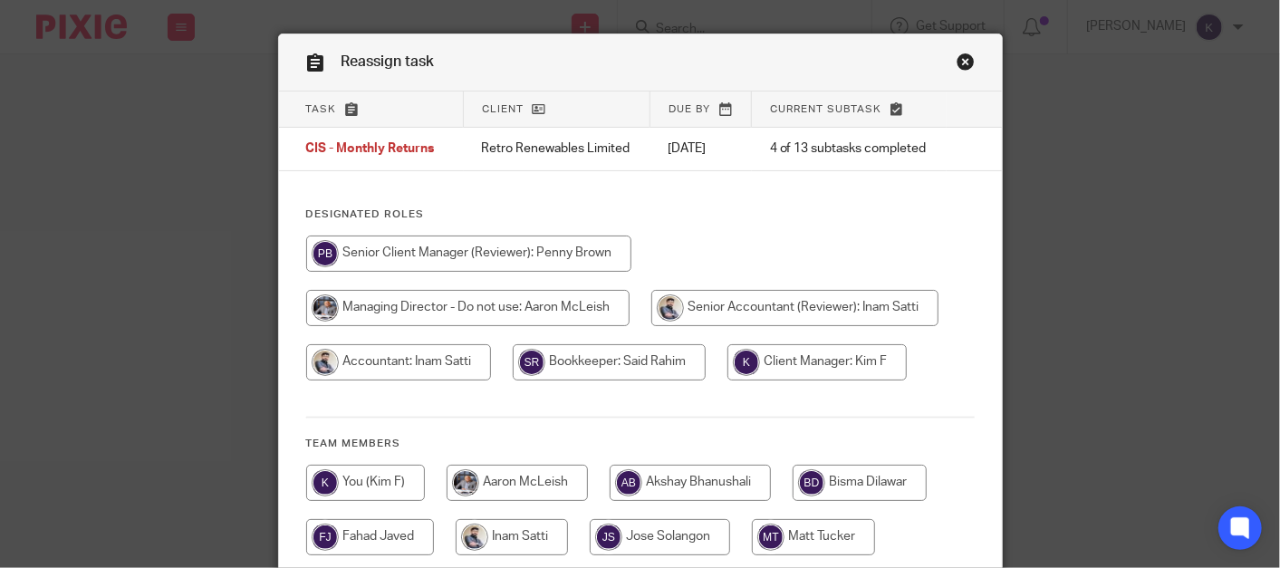
scroll to position [101, 0]
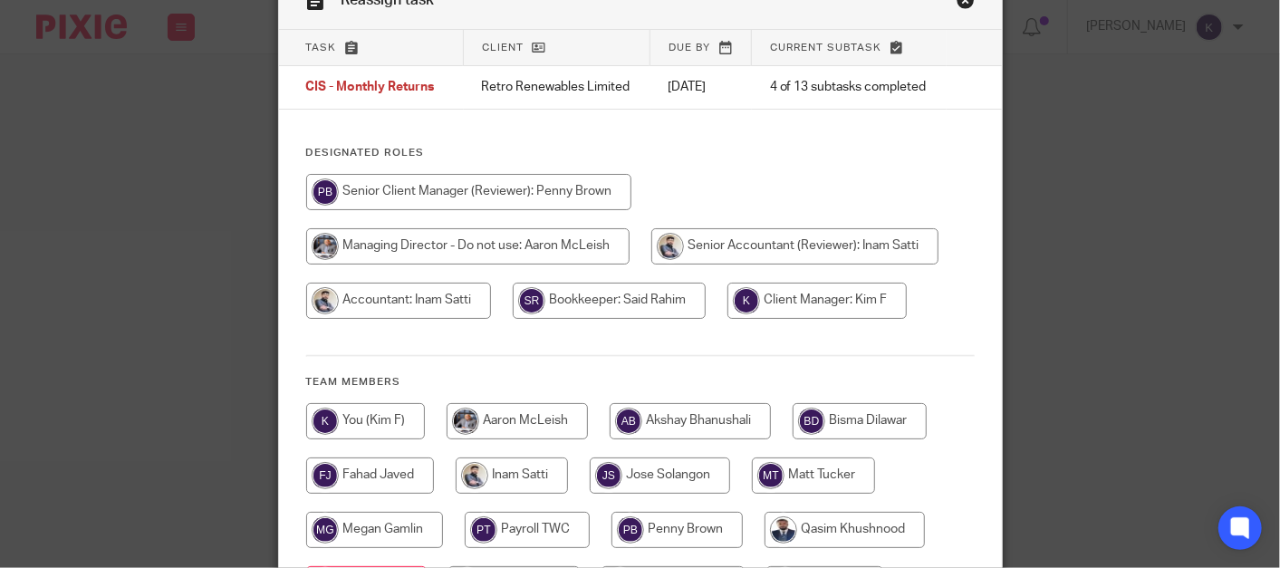
click at [686, 417] on input "radio" at bounding box center [690, 421] width 161 height 36
radio input "true"
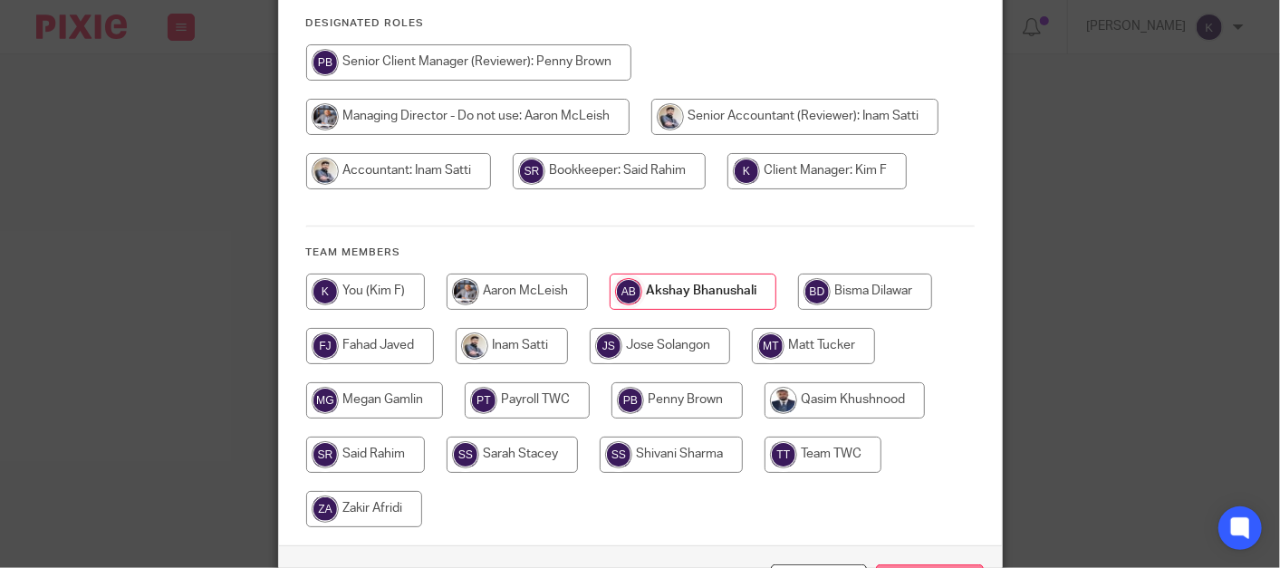
scroll to position [367, 0]
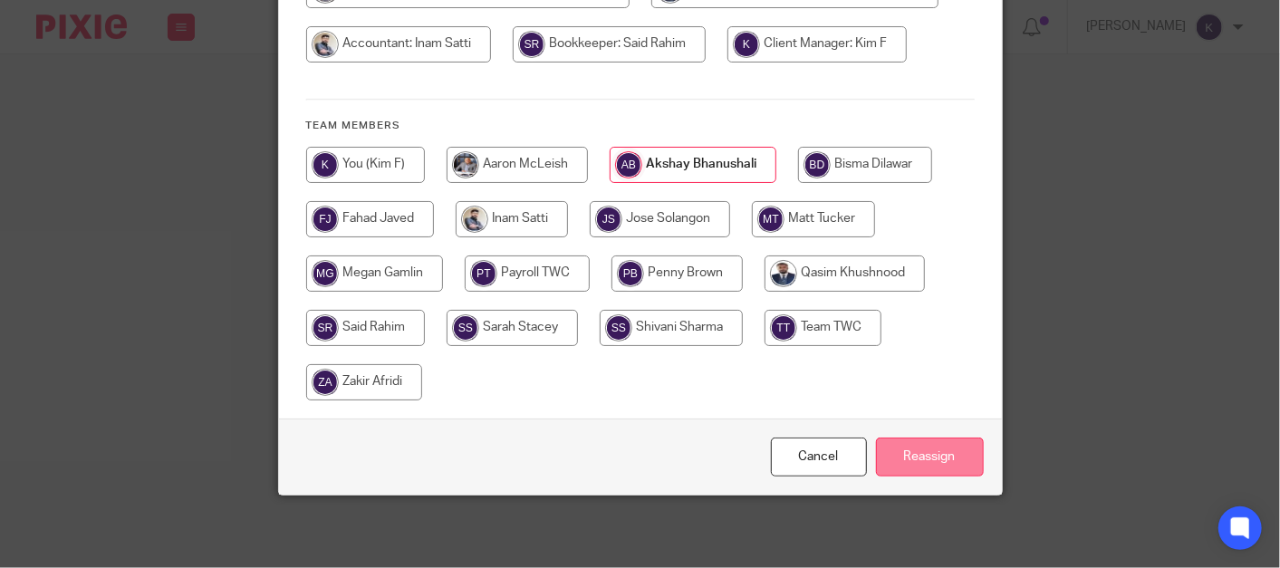
click at [929, 475] on input "Reassign" at bounding box center [930, 457] width 108 height 39
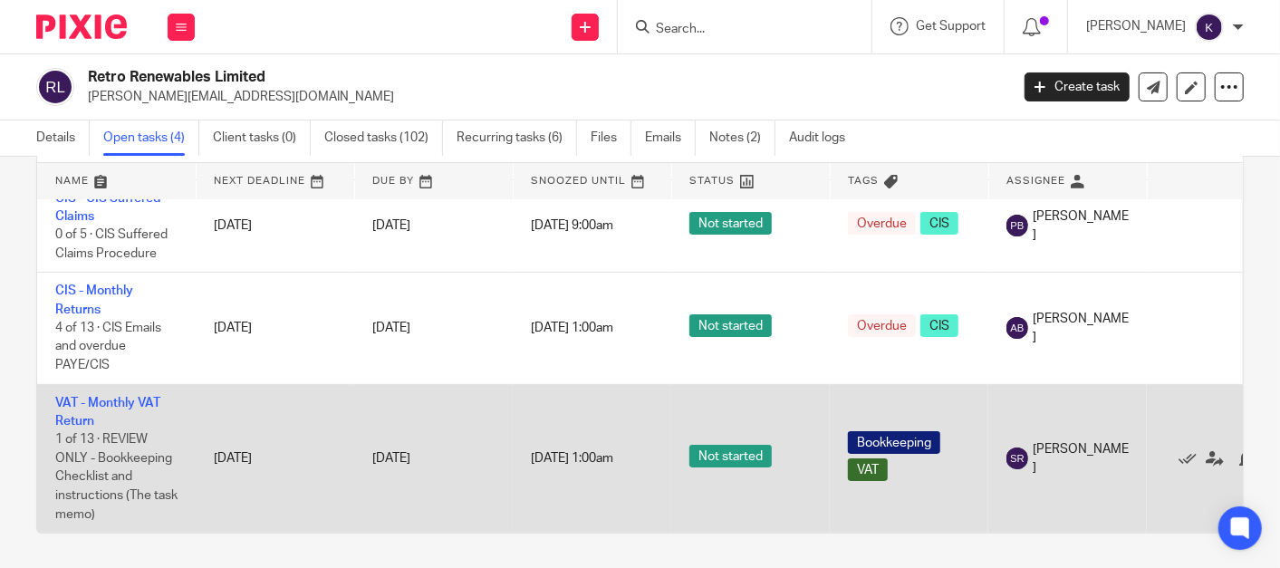
scroll to position [136, 108]
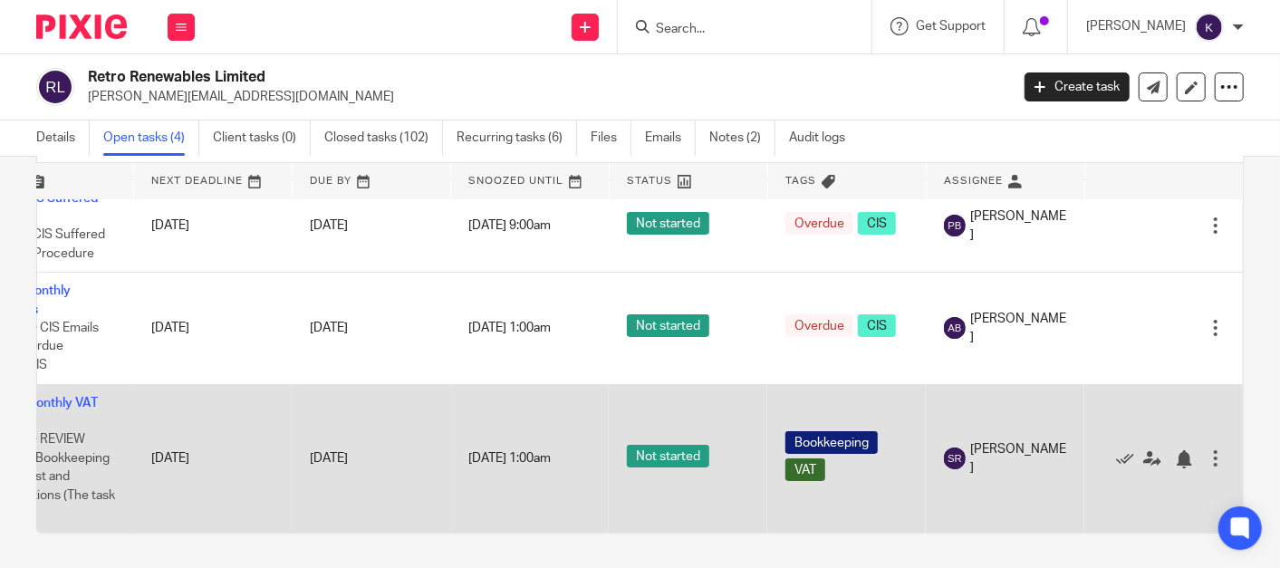
drag, startPoint x: 313, startPoint y: 421, endPoint x: 761, endPoint y: 427, distance: 448.5
drag, startPoint x: 602, startPoint y: 454, endPoint x: 970, endPoint y: 458, distance: 367.8
click at [1143, 450] on icon at bounding box center [1152, 459] width 18 height 18
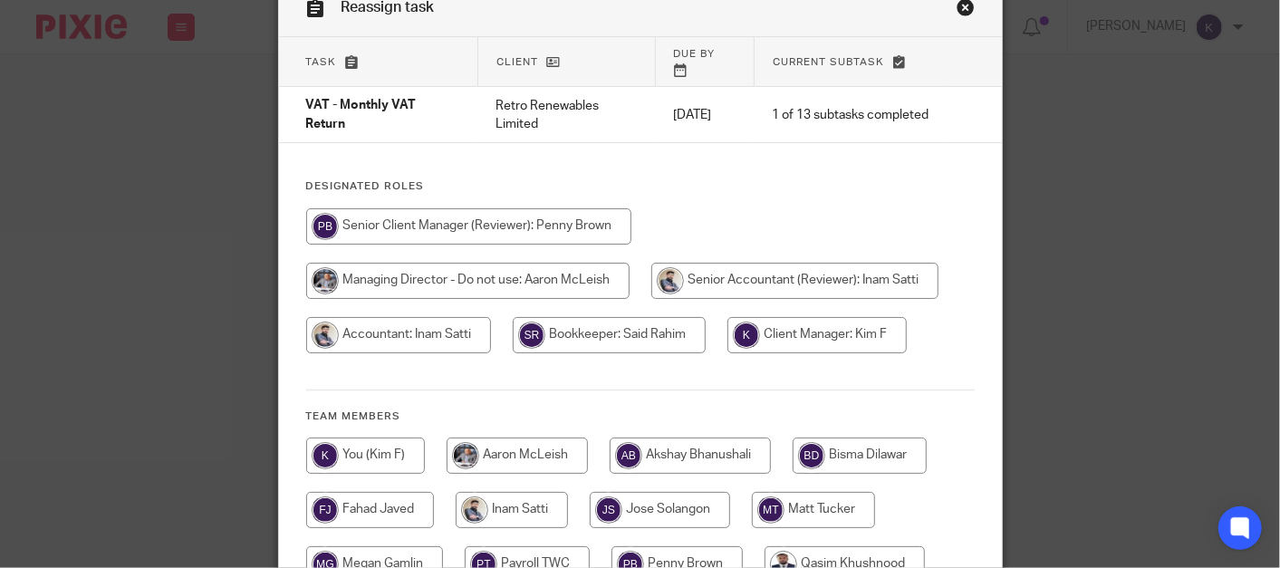
scroll to position [201, 0]
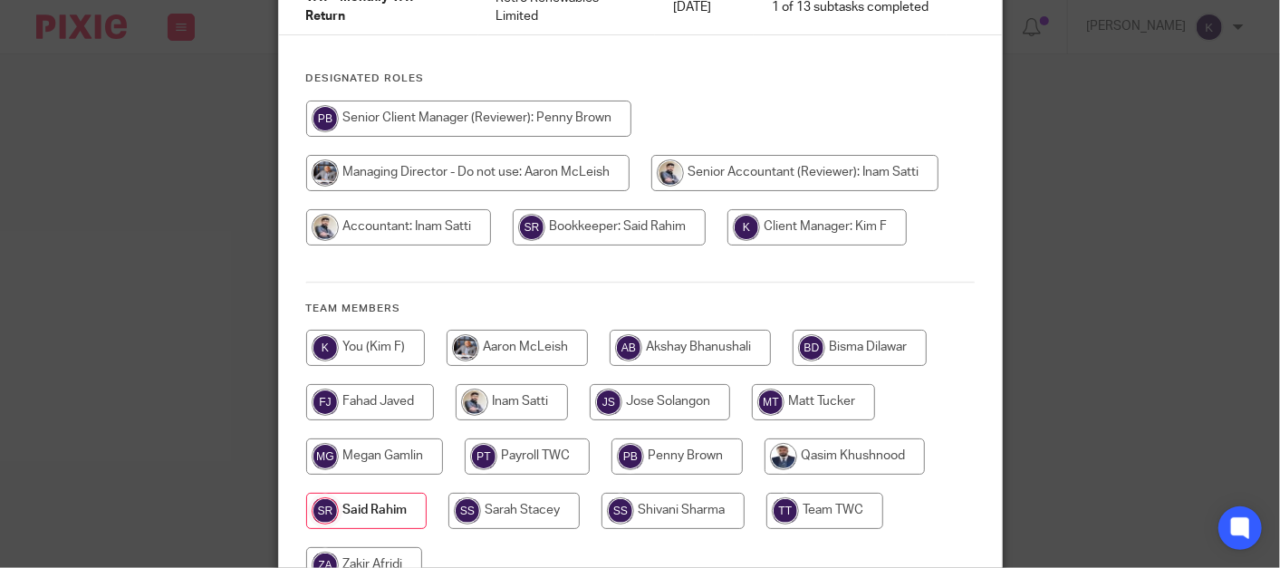
click at [659, 330] on input "radio" at bounding box center [690, 348] width 161 height 36
radio input "true"
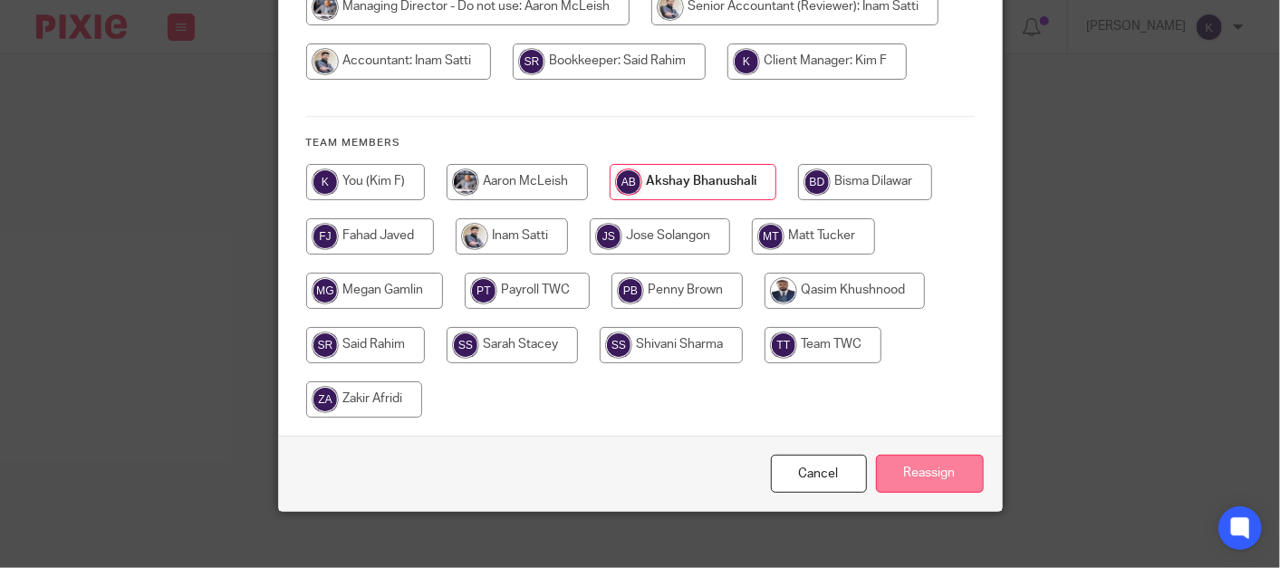
click at [942, 458] on input "Reassign" at bounding box center [930, 474] width 108 height 39
